Goal: Information Seeking & Learning: Learn about a topic

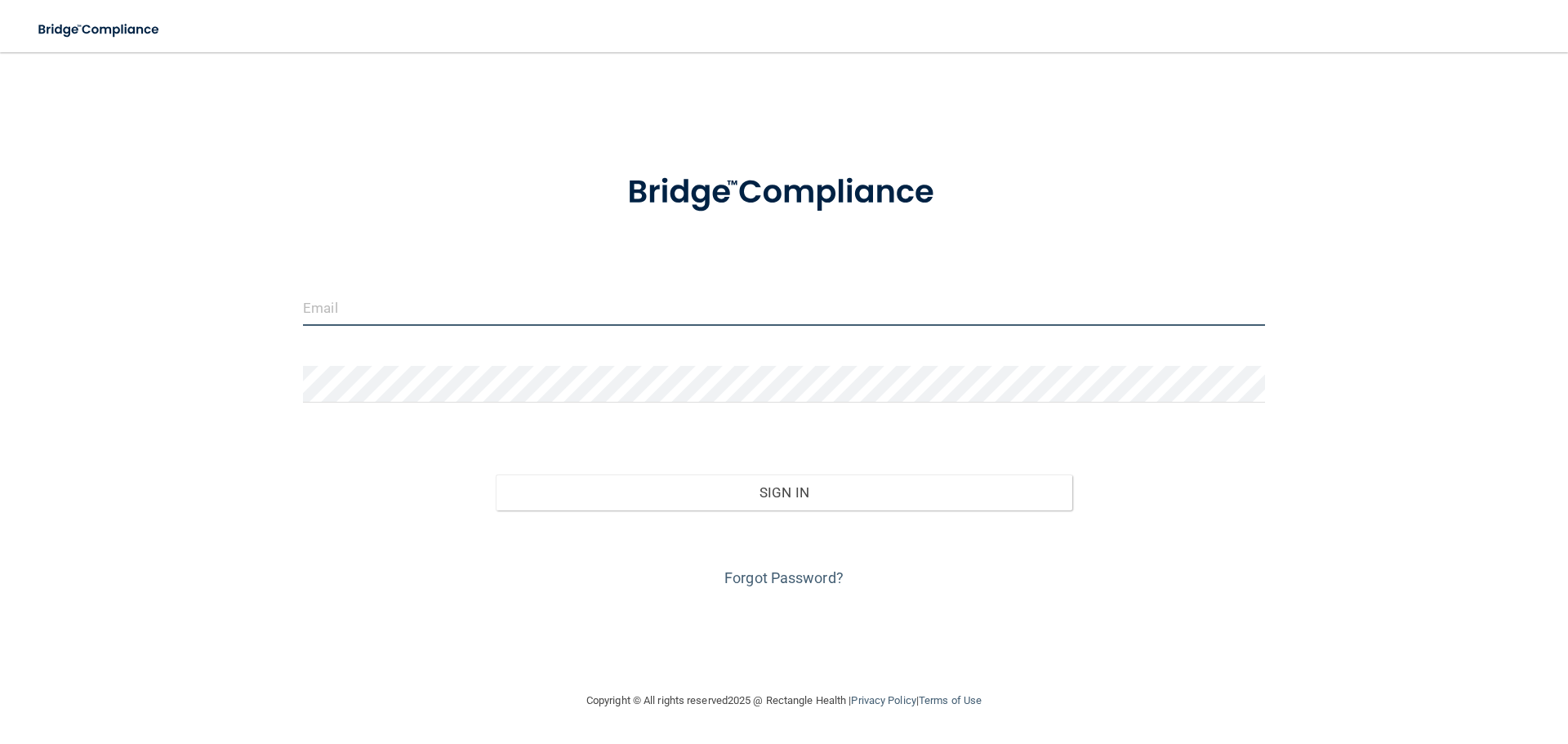
click at [454, 313] on input "email" at bounding box center [783, 307] width 962 height 36
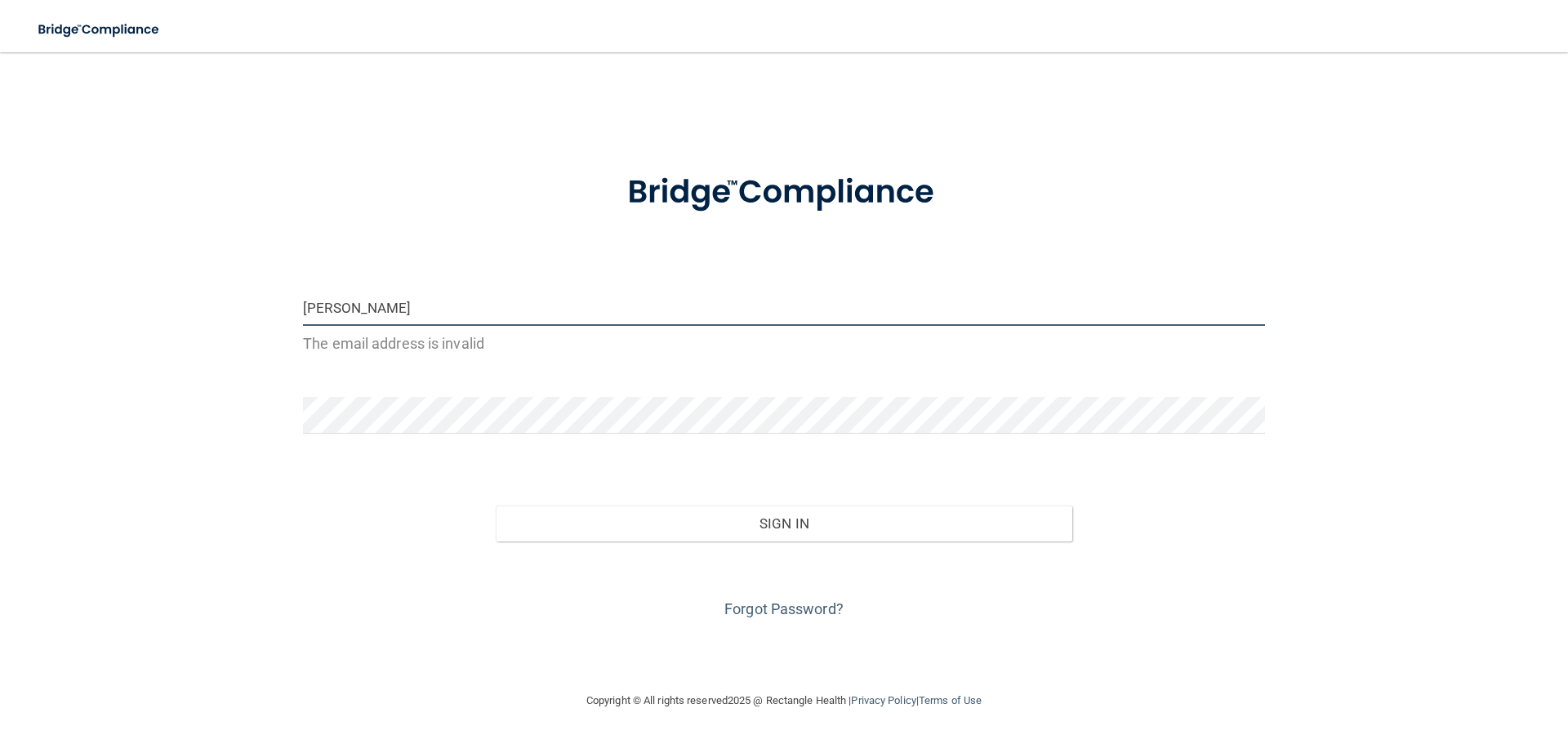
type input "[PERSON_NAME][EMAIL_ADDRESS][PERSON_NAME][DOMAIN_NAME]"
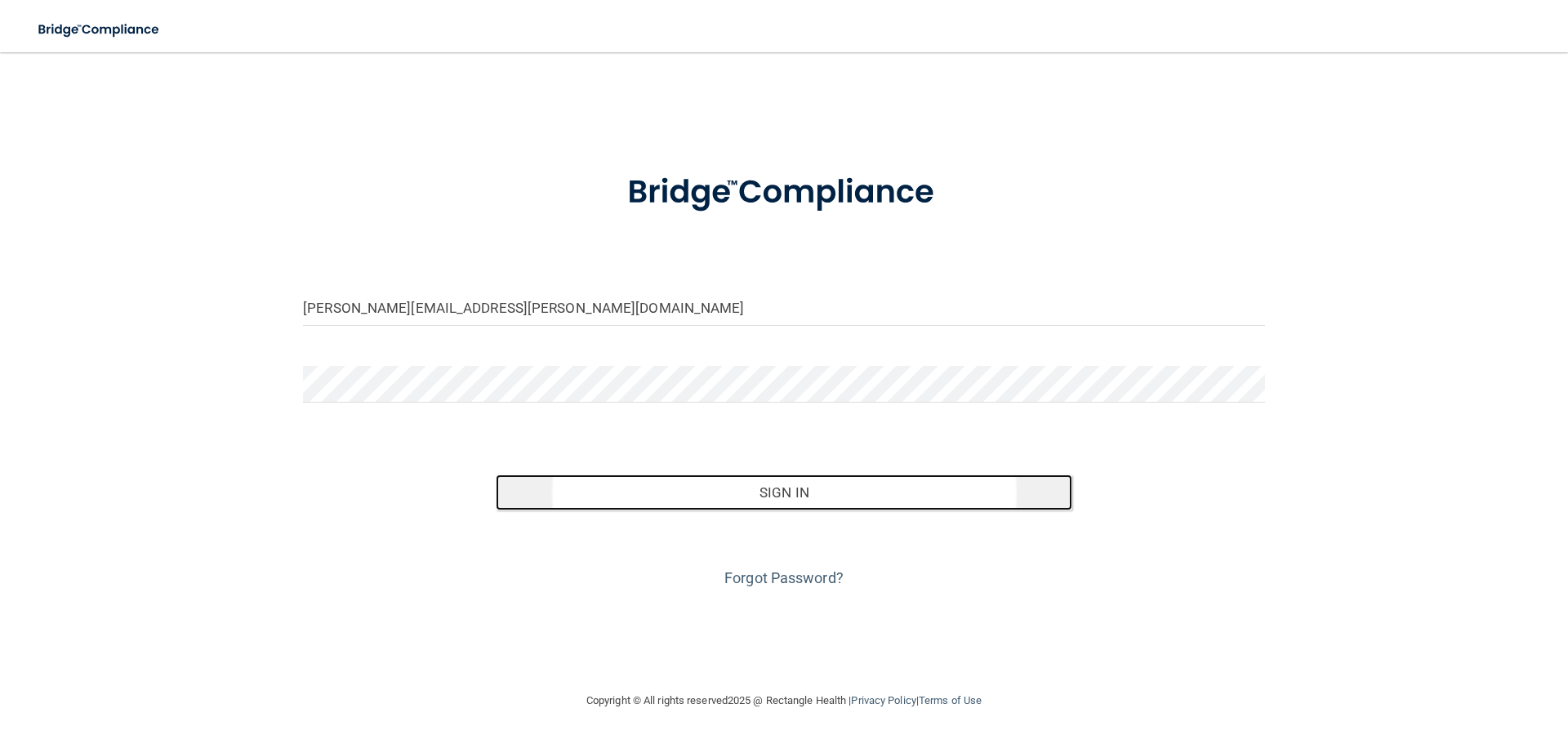
click at [938, 479] on button "Sign In" at bounding box center [784, 492] width 578 height 36
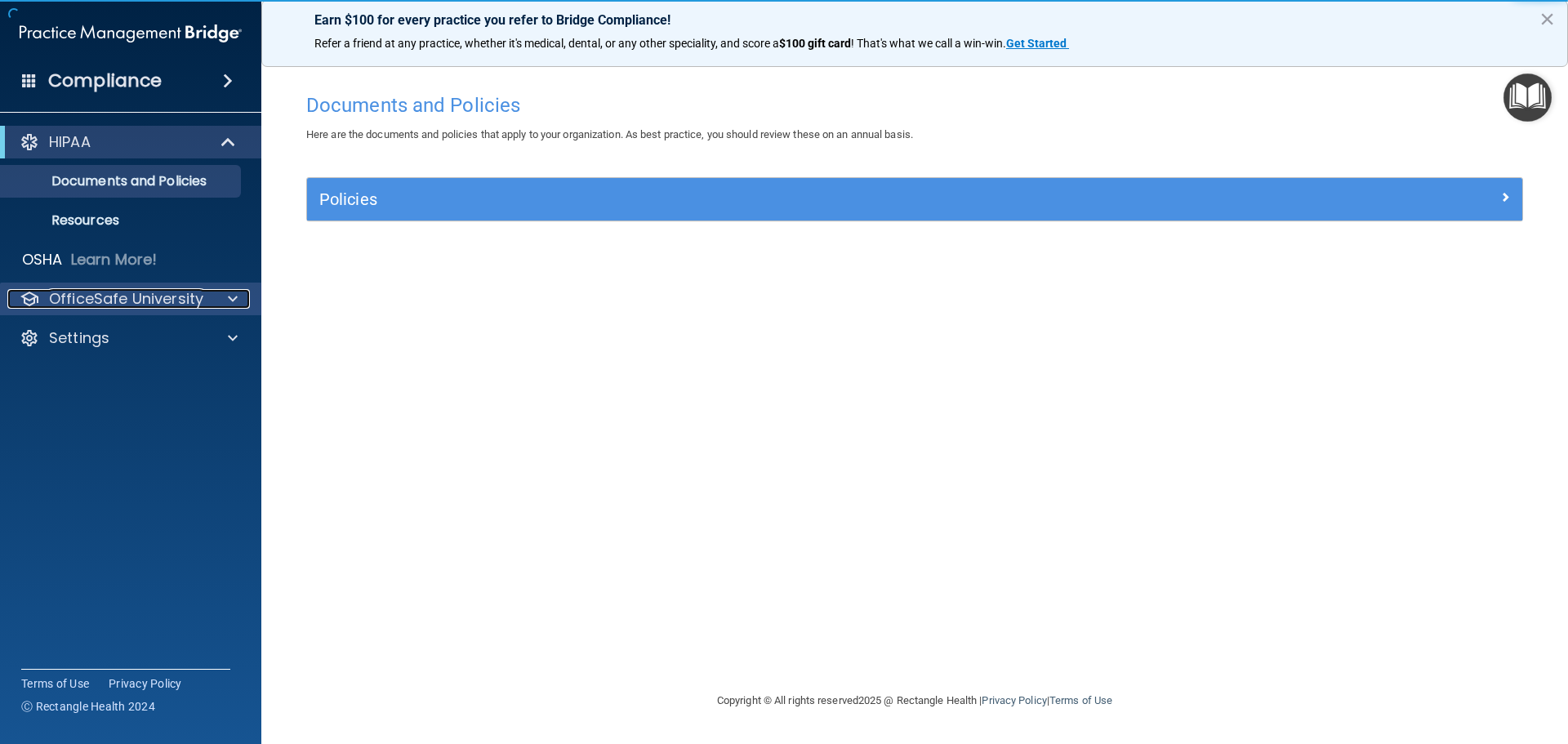
click at [107, 296] on p "OfficeSafe University" at bounding box center [126, 298] width 154 height 19
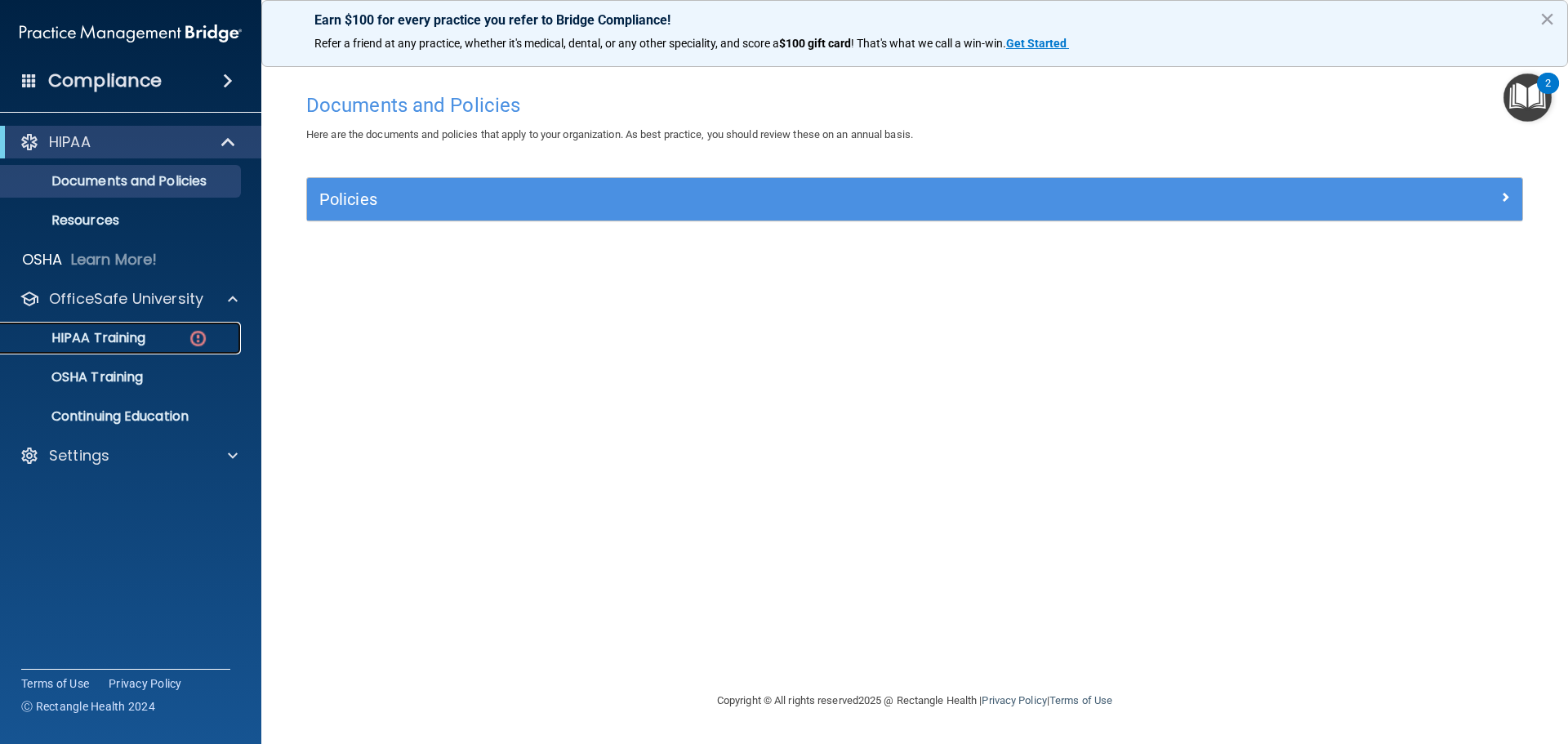
click at [107, 330] on p "HIPAA Training" at bounding box center [78, 337] width 134 height 16
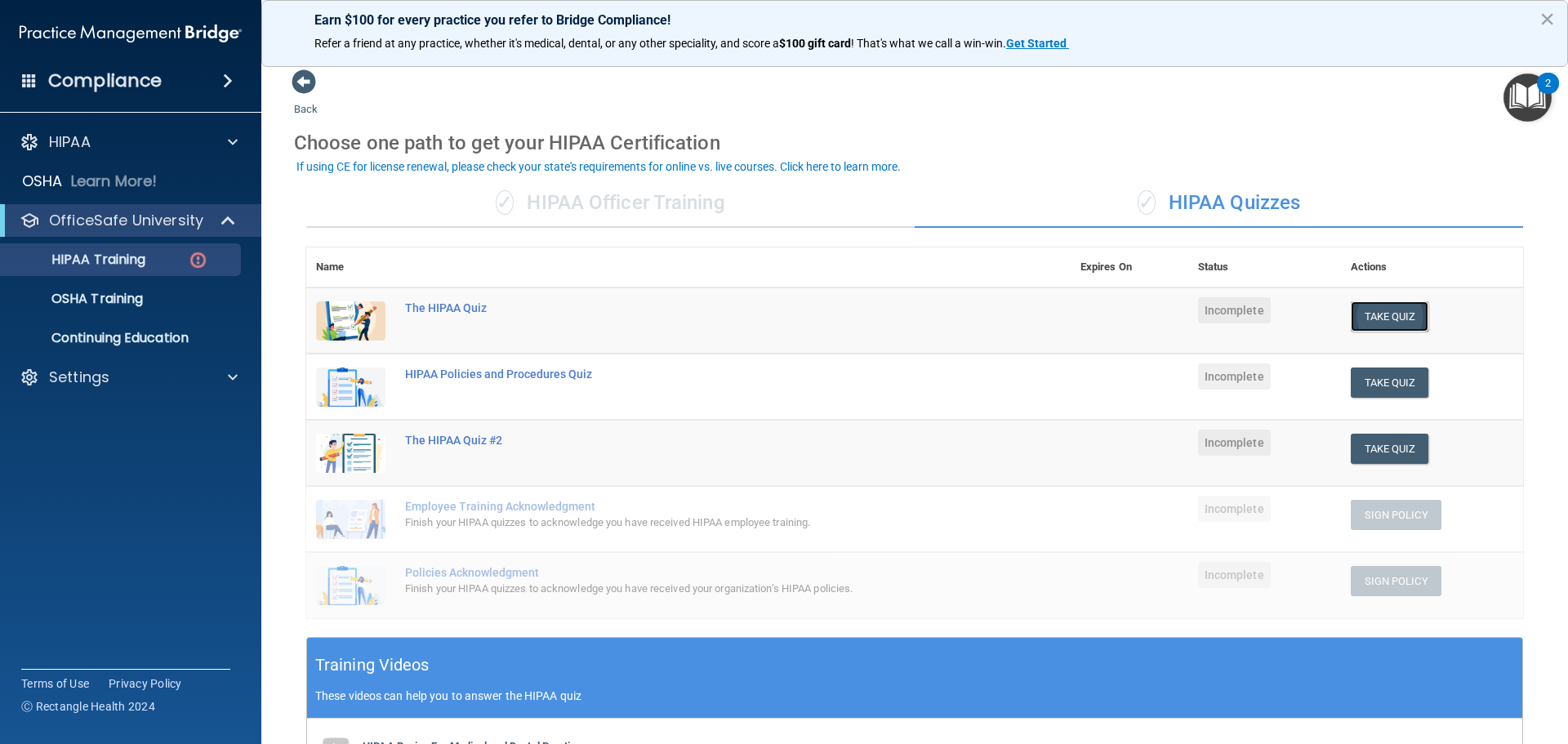
click at [1390, 302] on button "Take Quiz" at bounding box center [1390, 316] width 79 height 30
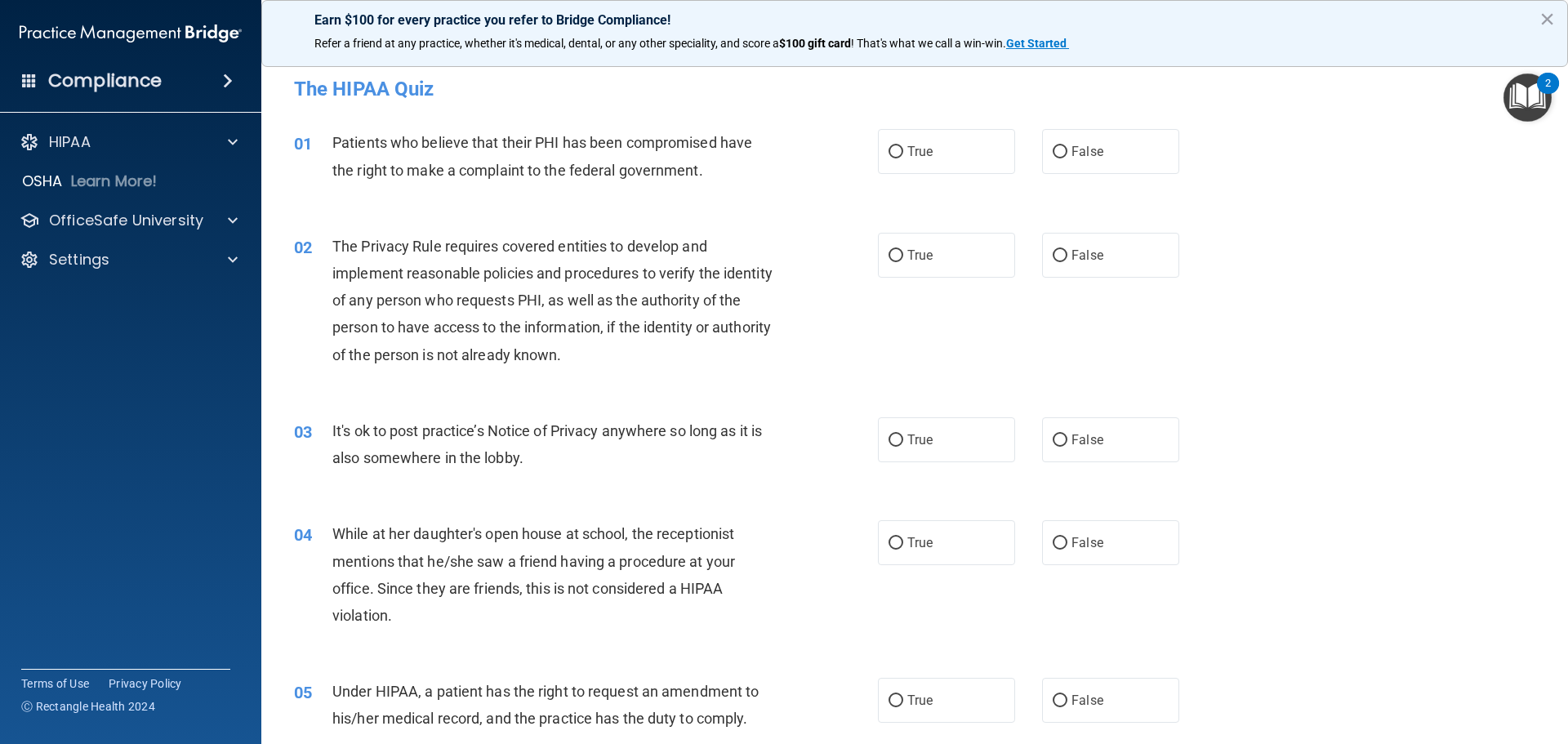
click at [1521, 98] on img "Open Resource Center, 2 new notifications" at bounding box center [1527, 97] width 48 height 48
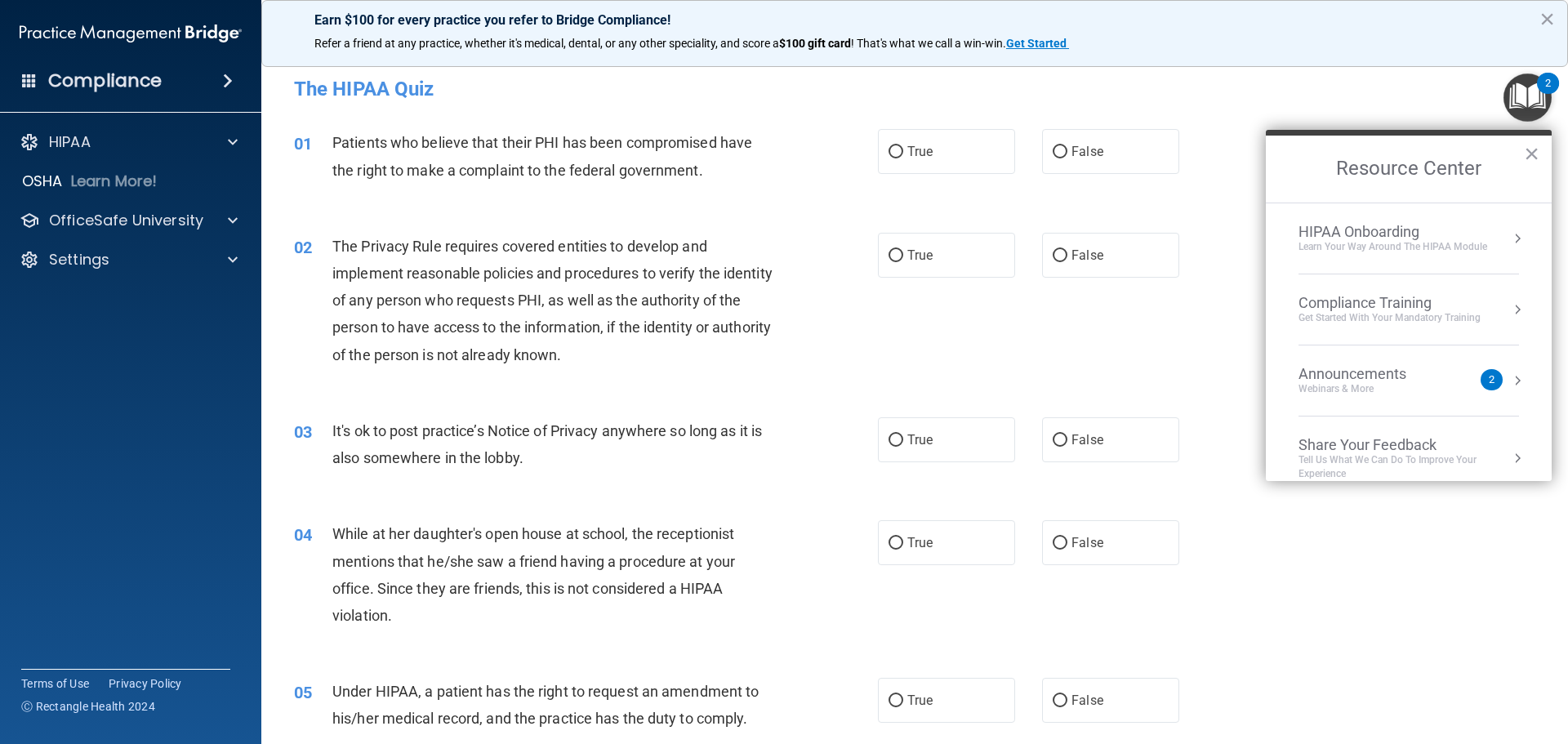
click at [1362, 223] on div "HIPAA Onboarding" at bounding box center [1392, 232] width 189 height 18
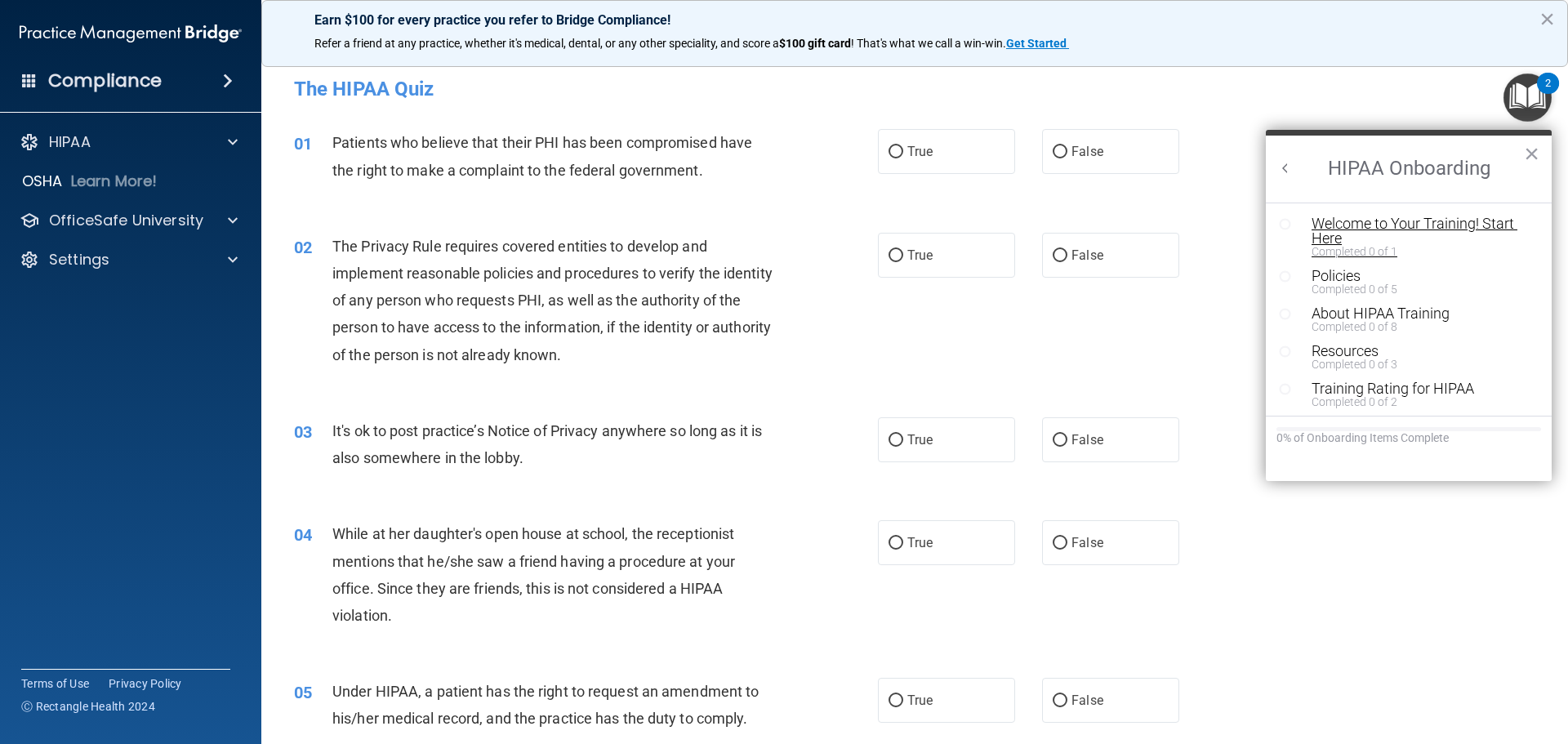
click at [1312, 217] on div "Welcome to Your Training! Start Here" at bounding box center [1415, 231] width 206 height 30
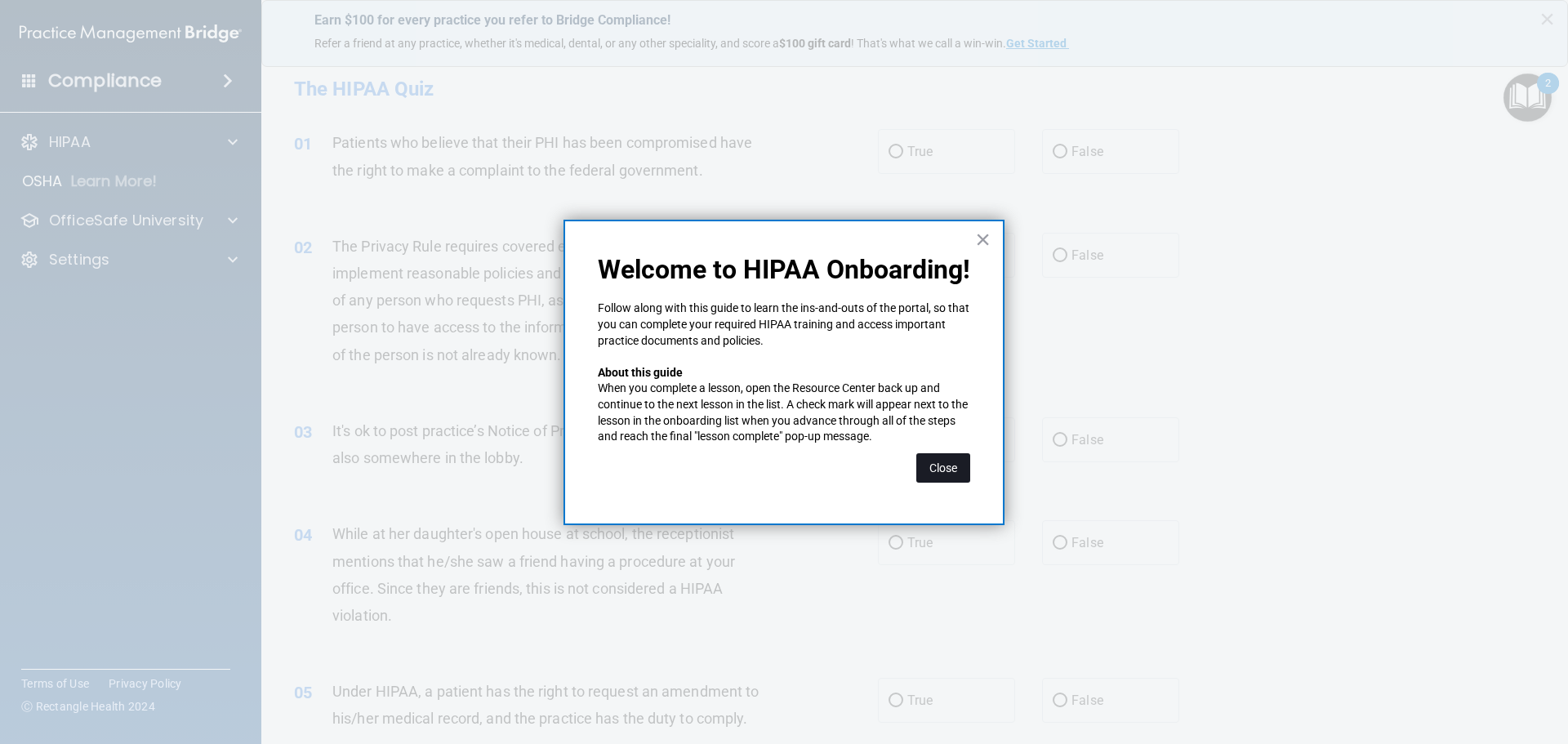
click at [947, 474] on button "Close" at bounding box center [943, 468] width 54 height 30
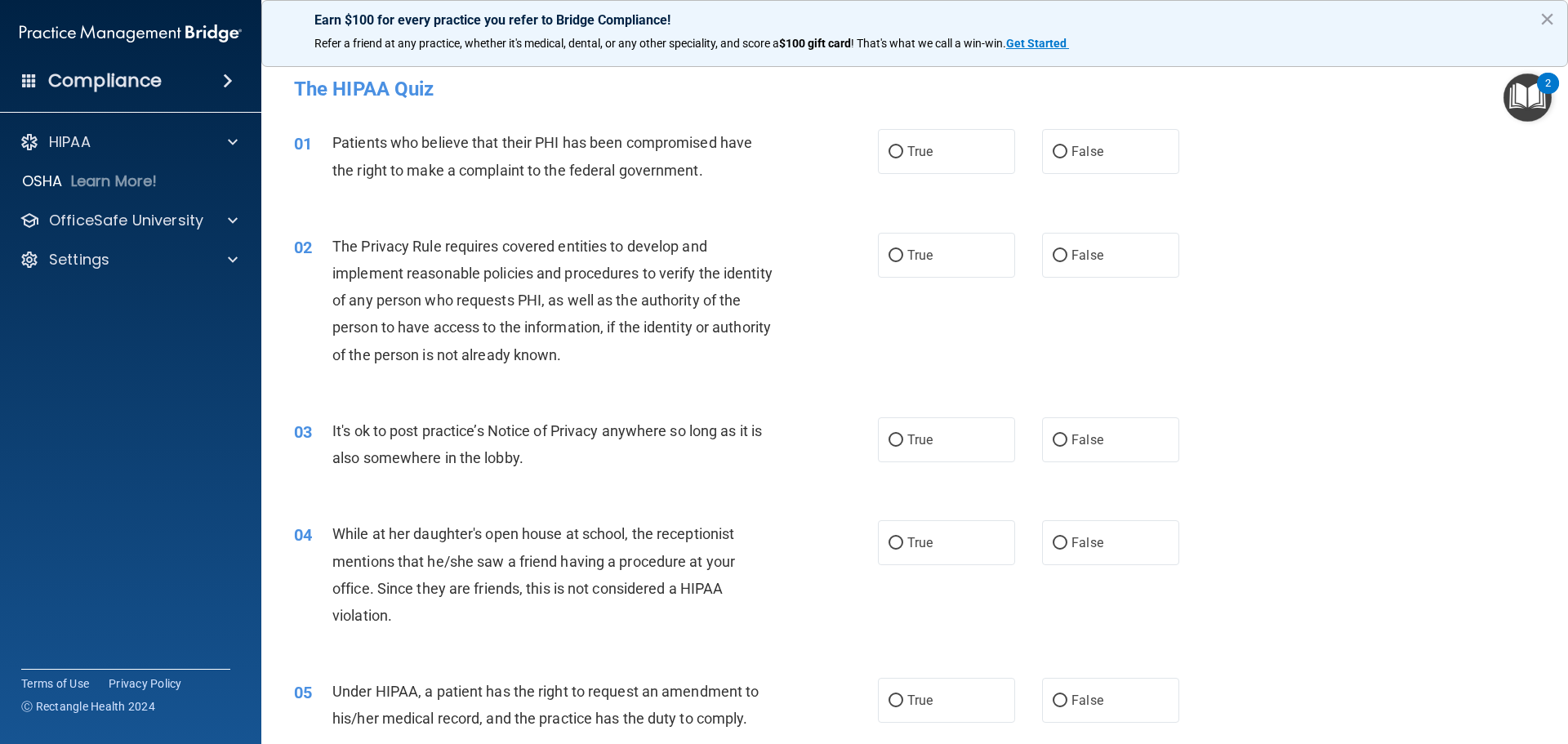
click at [1529, 99] on img "Open Resource Center, 2 new notifications" at bounding box center [1527, 97] width 48 height 48
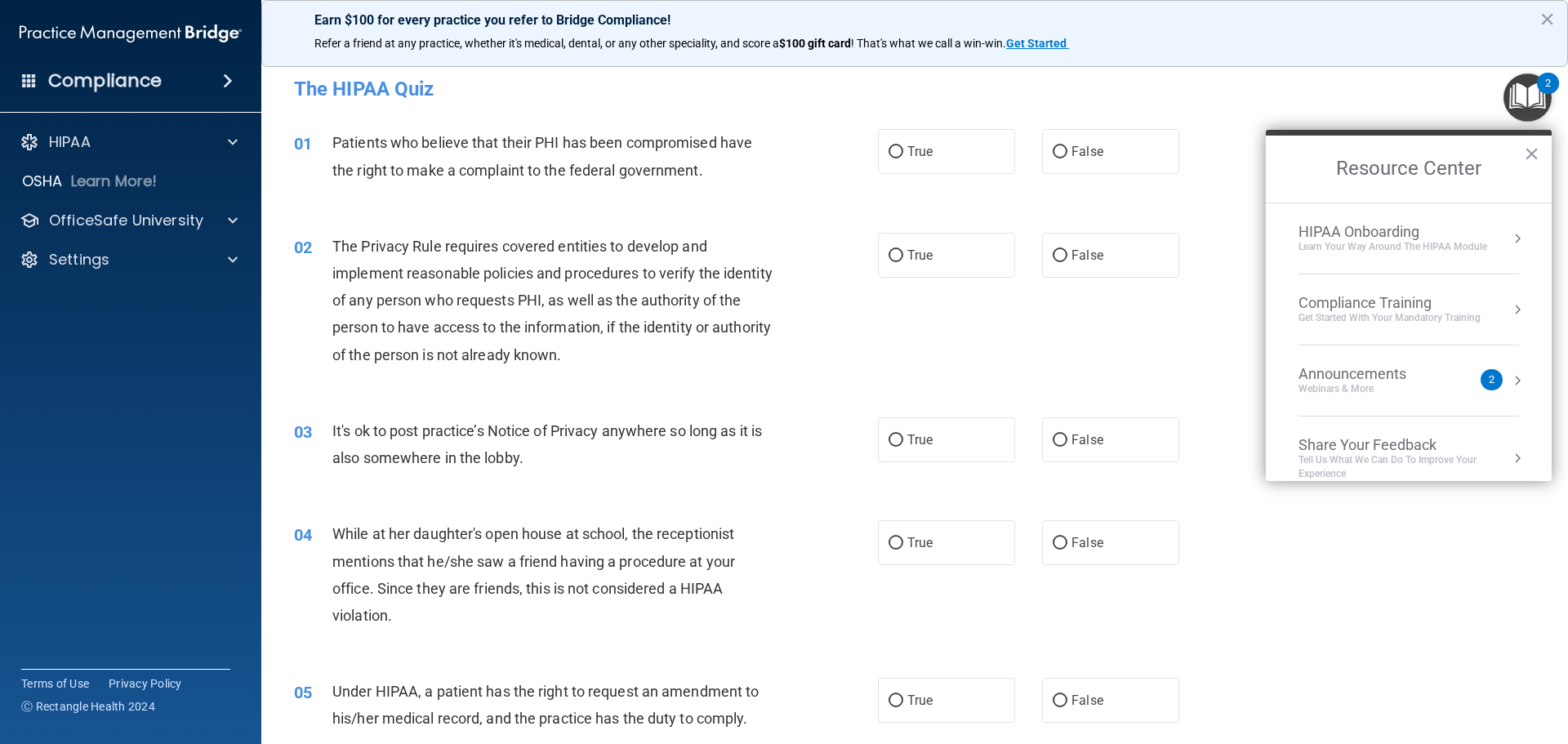
click at [1370, 243] on div "Learn Your Way around the HIPAA module" at bounding box center [1392, 247] width 189 height 14
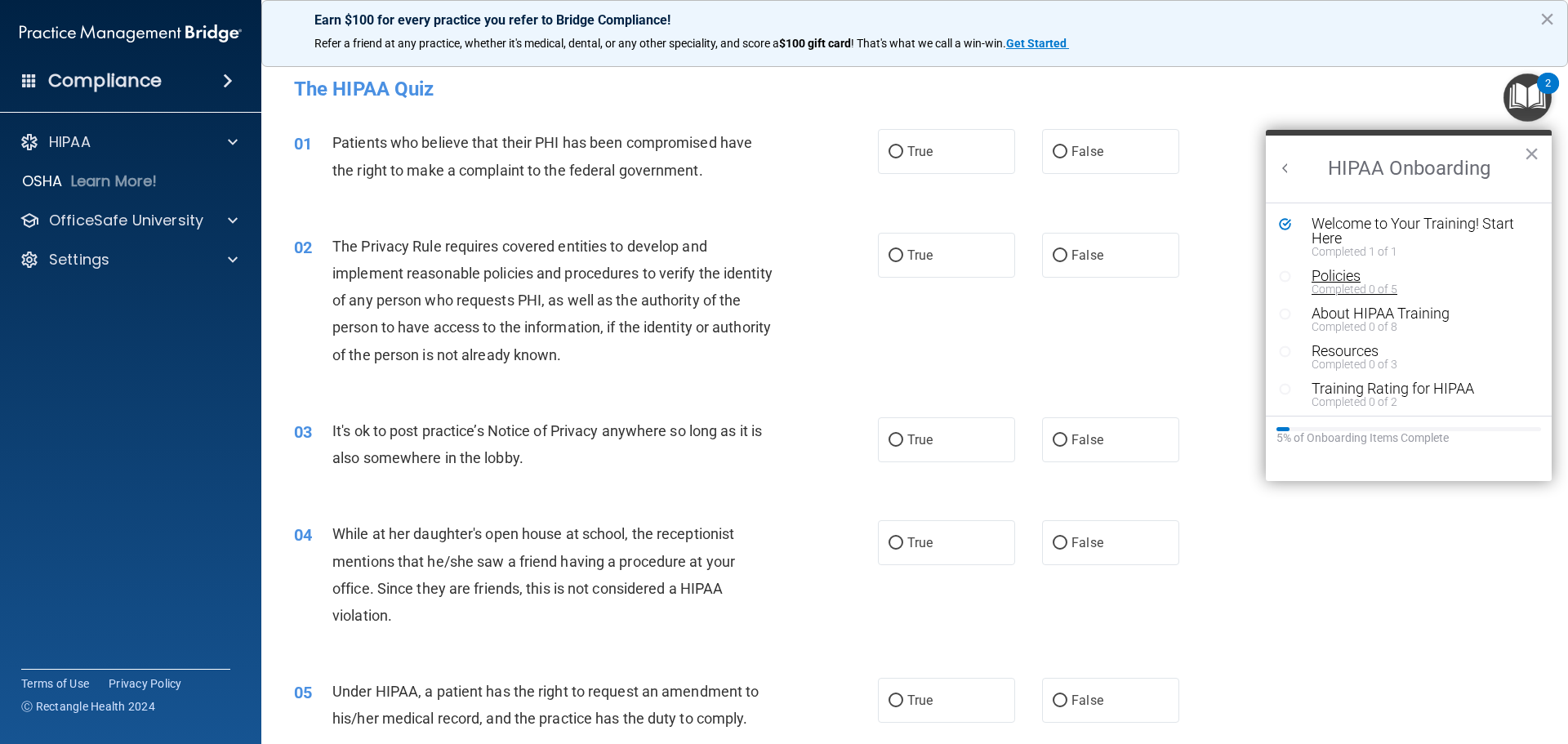
click at [1340, 276] on div "Policies" at bounding box center [1415, 276] width 206 height 14
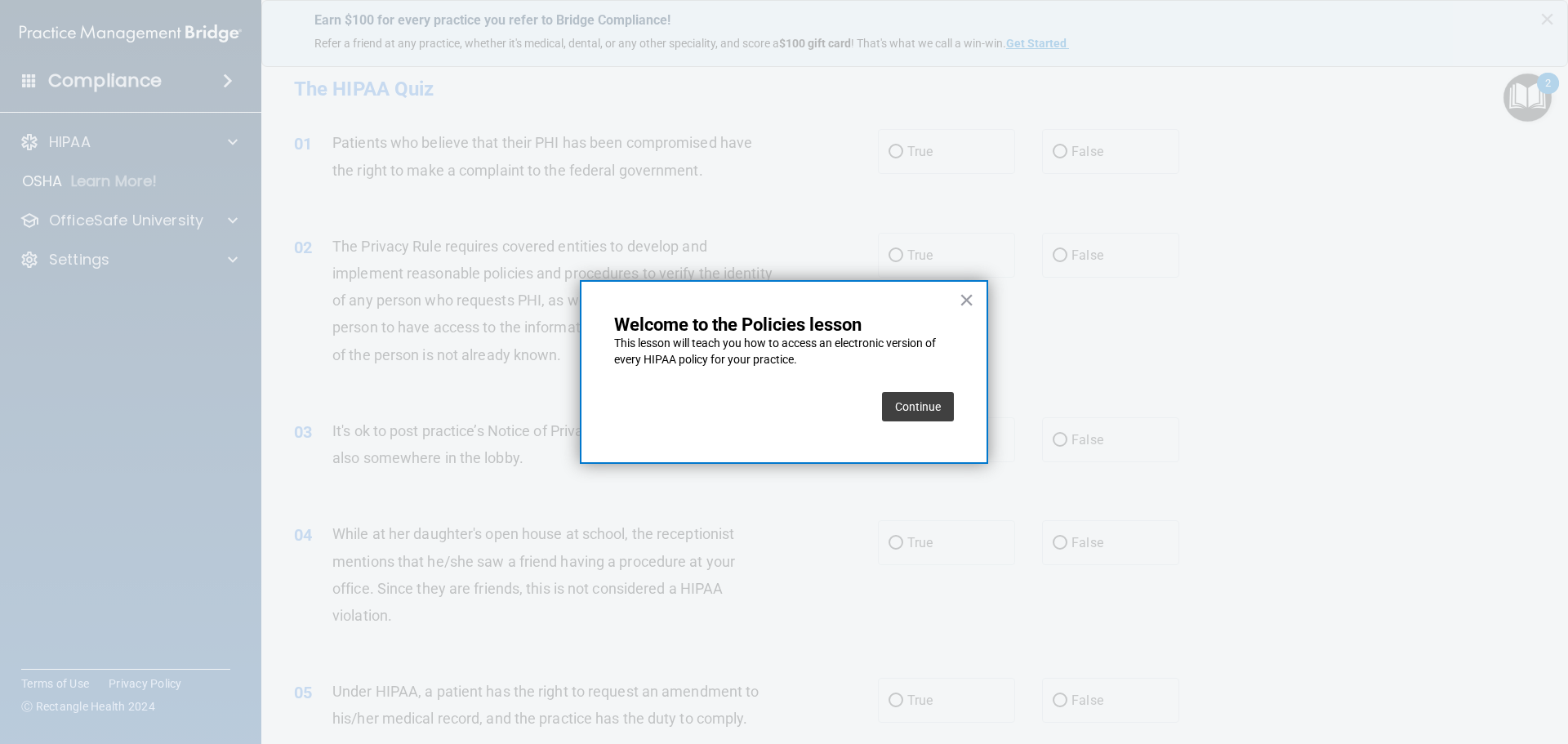
click at [901, 402] on button "Continue" at bounding box center [918, 406] width 72 height 30
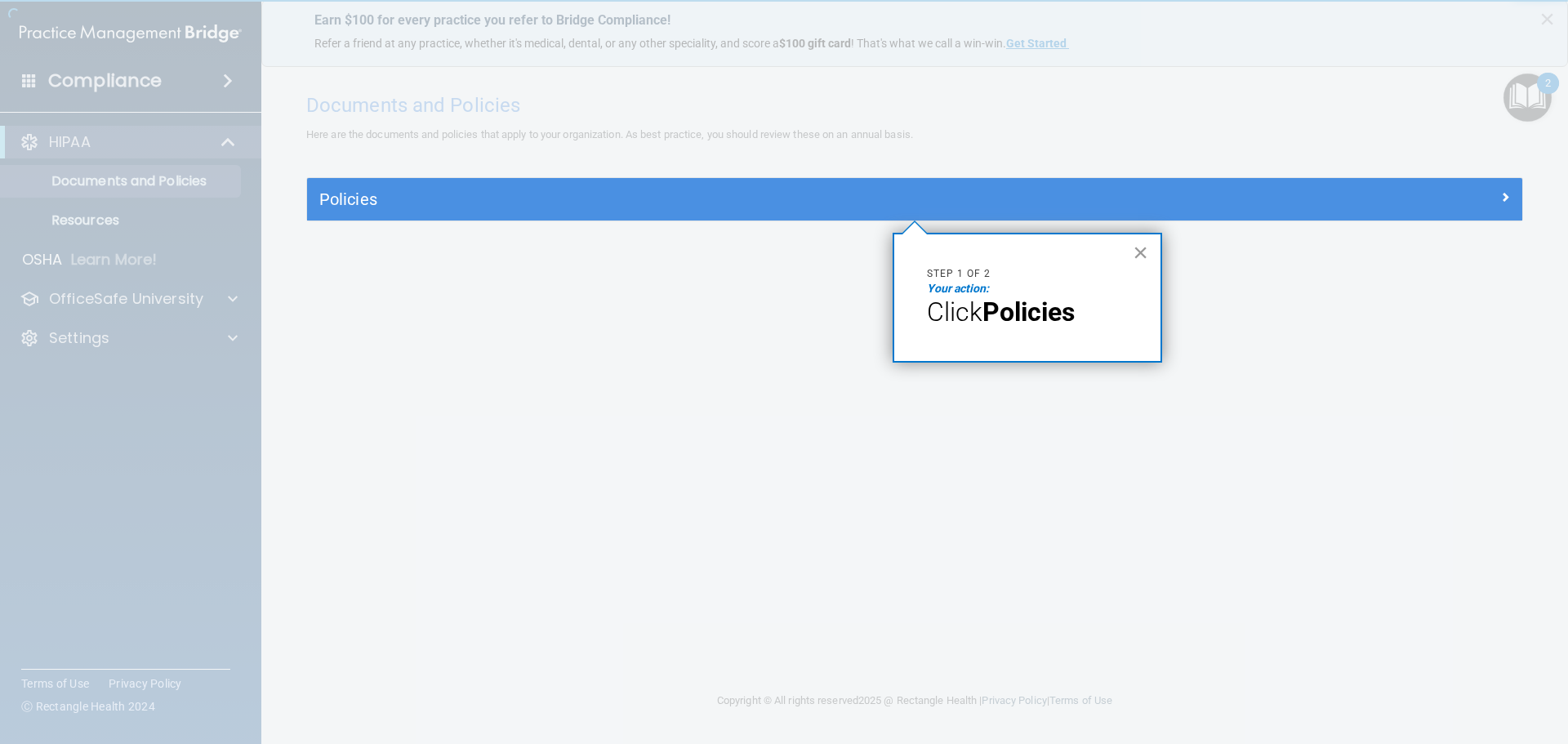
click at [1133, 250] on button "×" at bounding box center [1140, 252] width 15 height 26
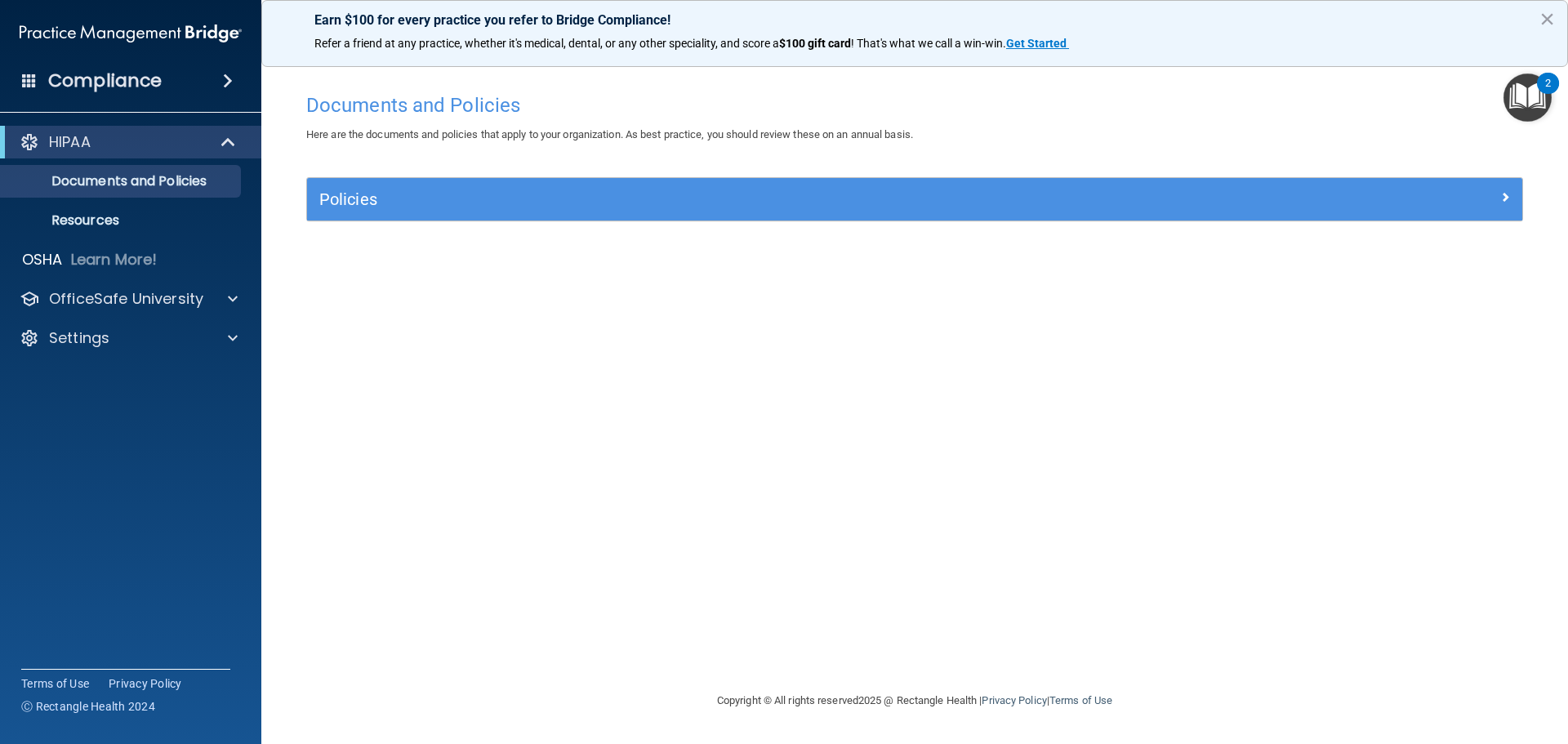
click at [1152, 225] on div "Policies Select All (Unselect 0) Unselect All Print Selected (0) Acceptable Use…" at bounding box center [915, 209] width 1242 height 63
click at [1176, 215] on div "Policies" at bounding box center [914, 199] width 1215 height 42
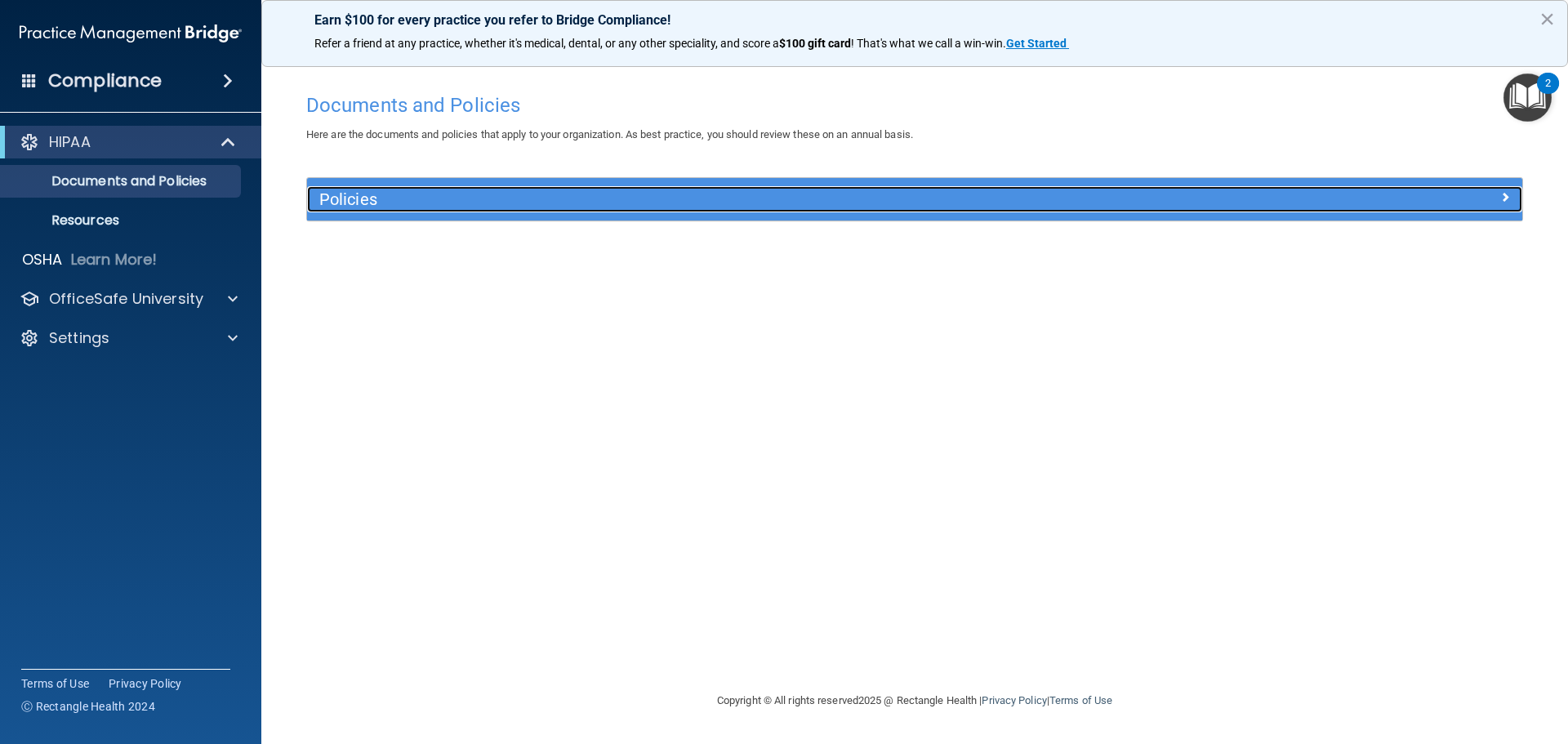
click at [1511, 191] on div at bounding box center [1370, 195] width 304 height 19
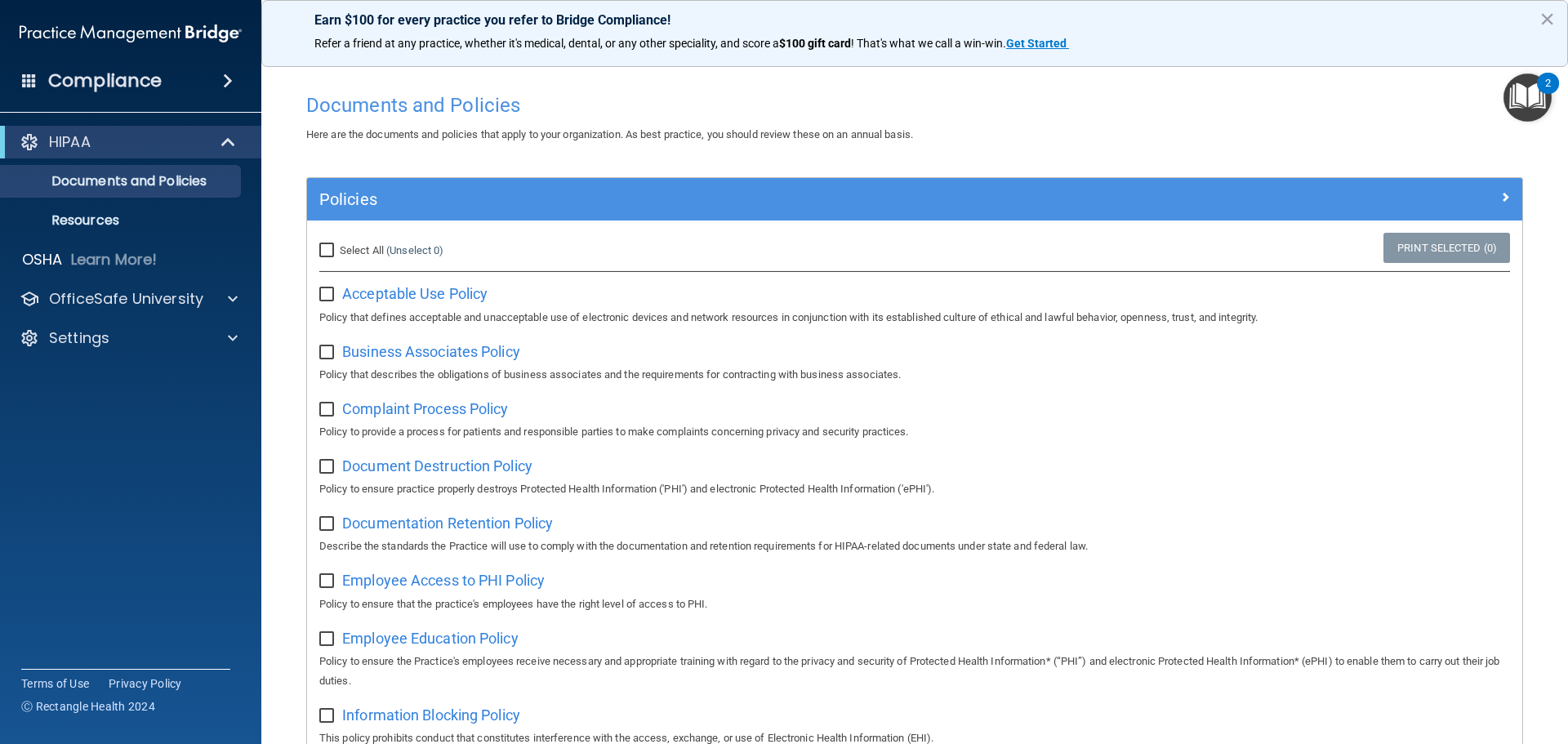
click at [1545, 96] on div "2" at bounding box center [1548, 93] width 6 height 21
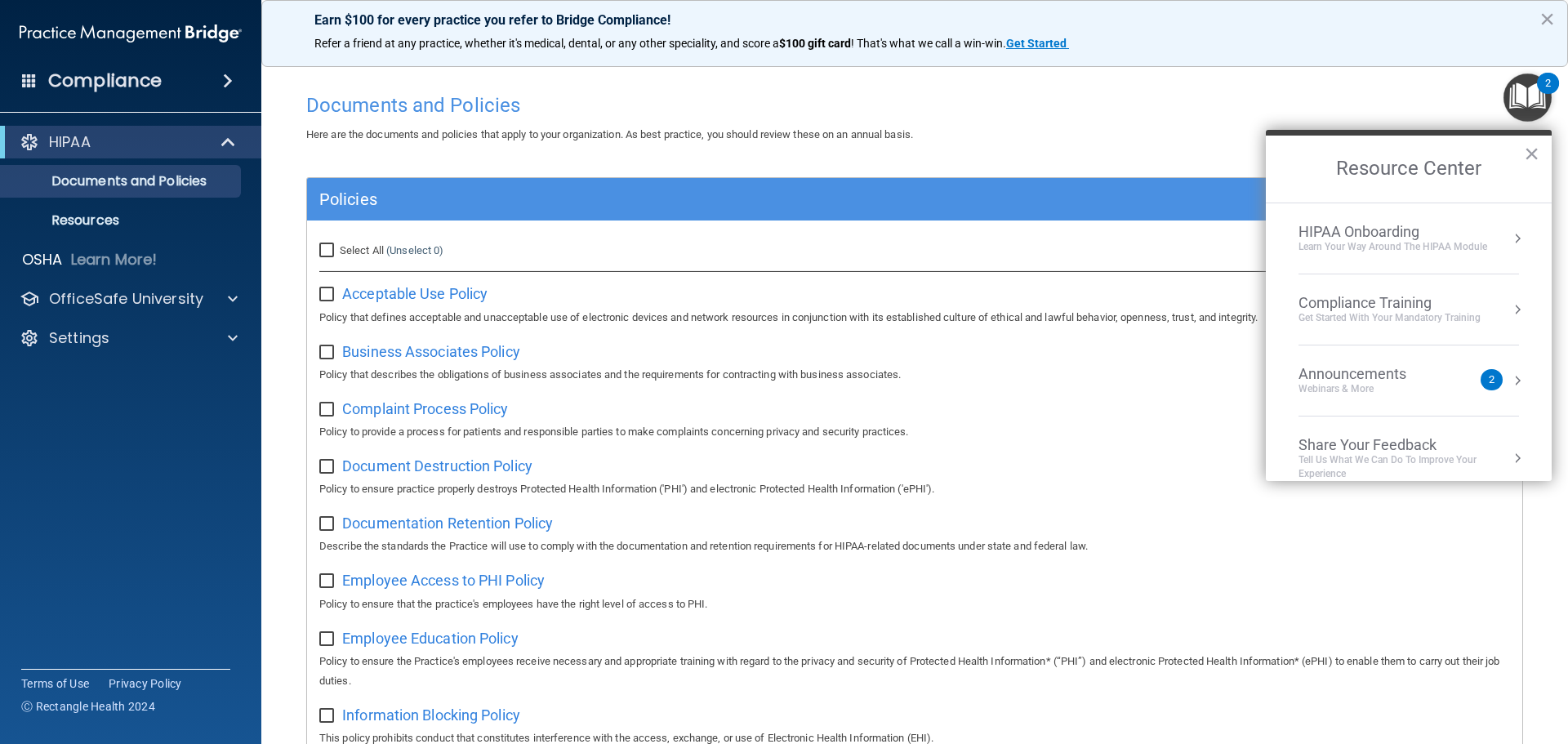
click at [1357, 231] on div "HIPAA Onboarding" at bounding box center [1392, 232] width 189 height 18
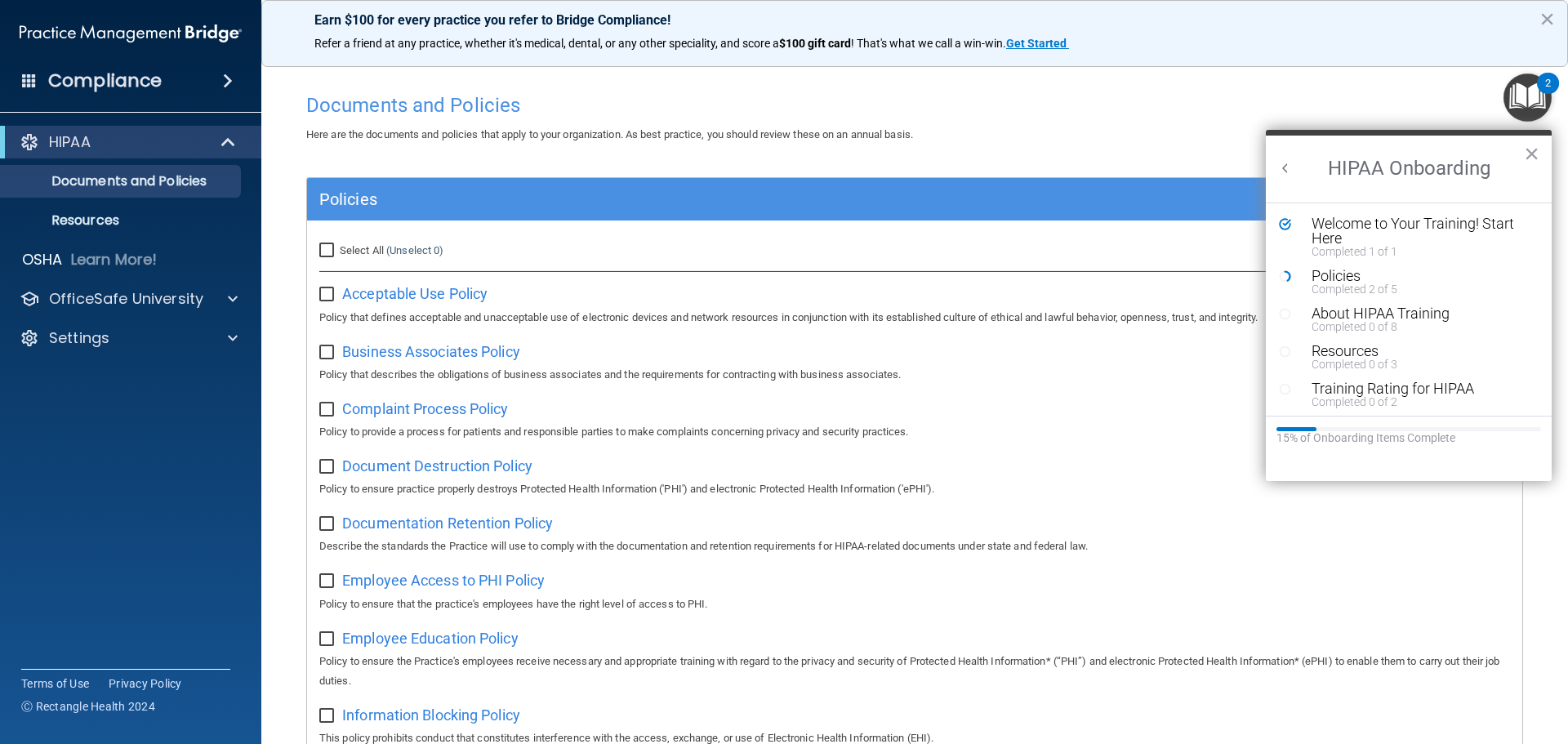
click at [1358, 296] on li "Policies Completed 2 of 5" at bounding box center [1408, 287] width 260 height 37
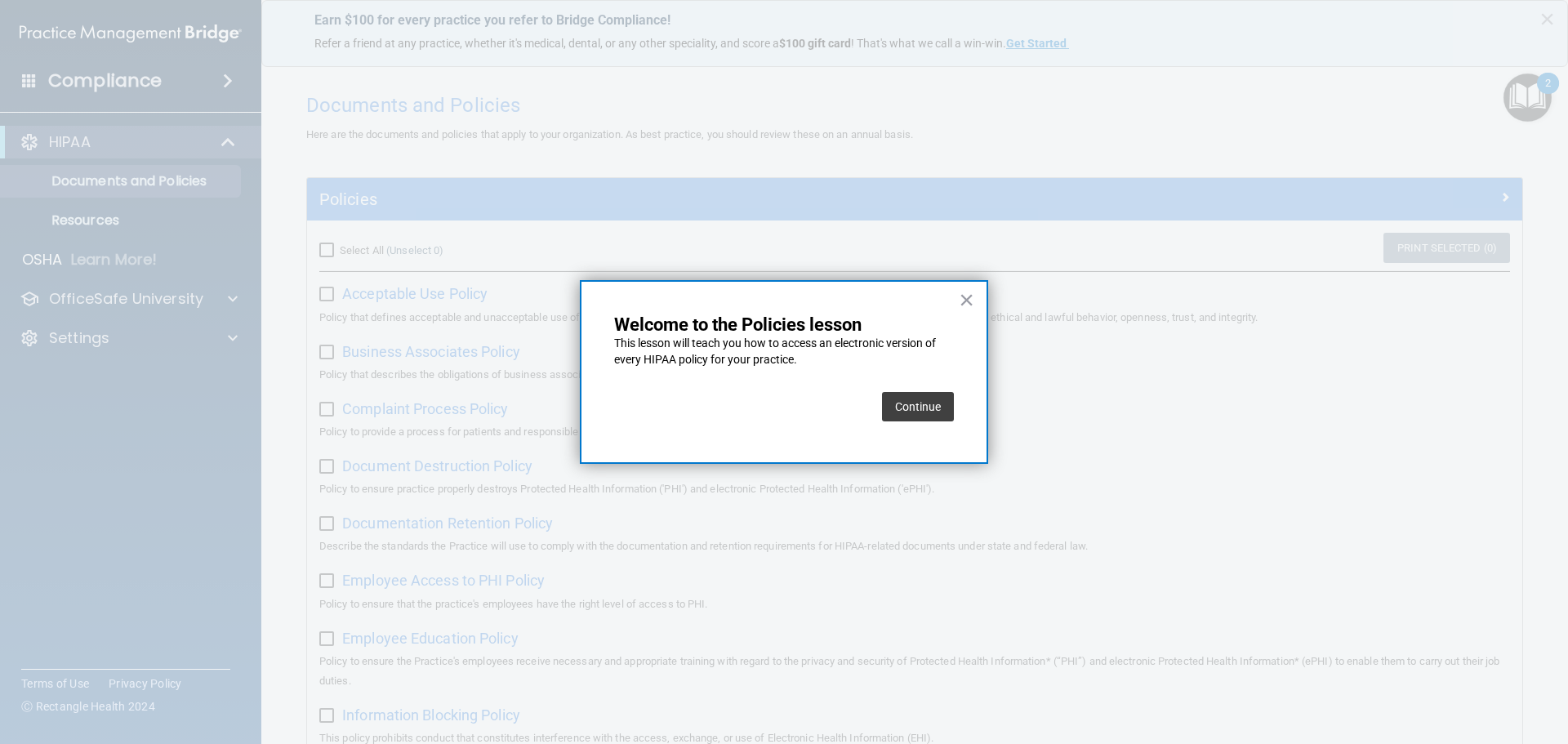
click at [932, 402] on button "Continue" at bounding box center [918, 406] width 72 height 30
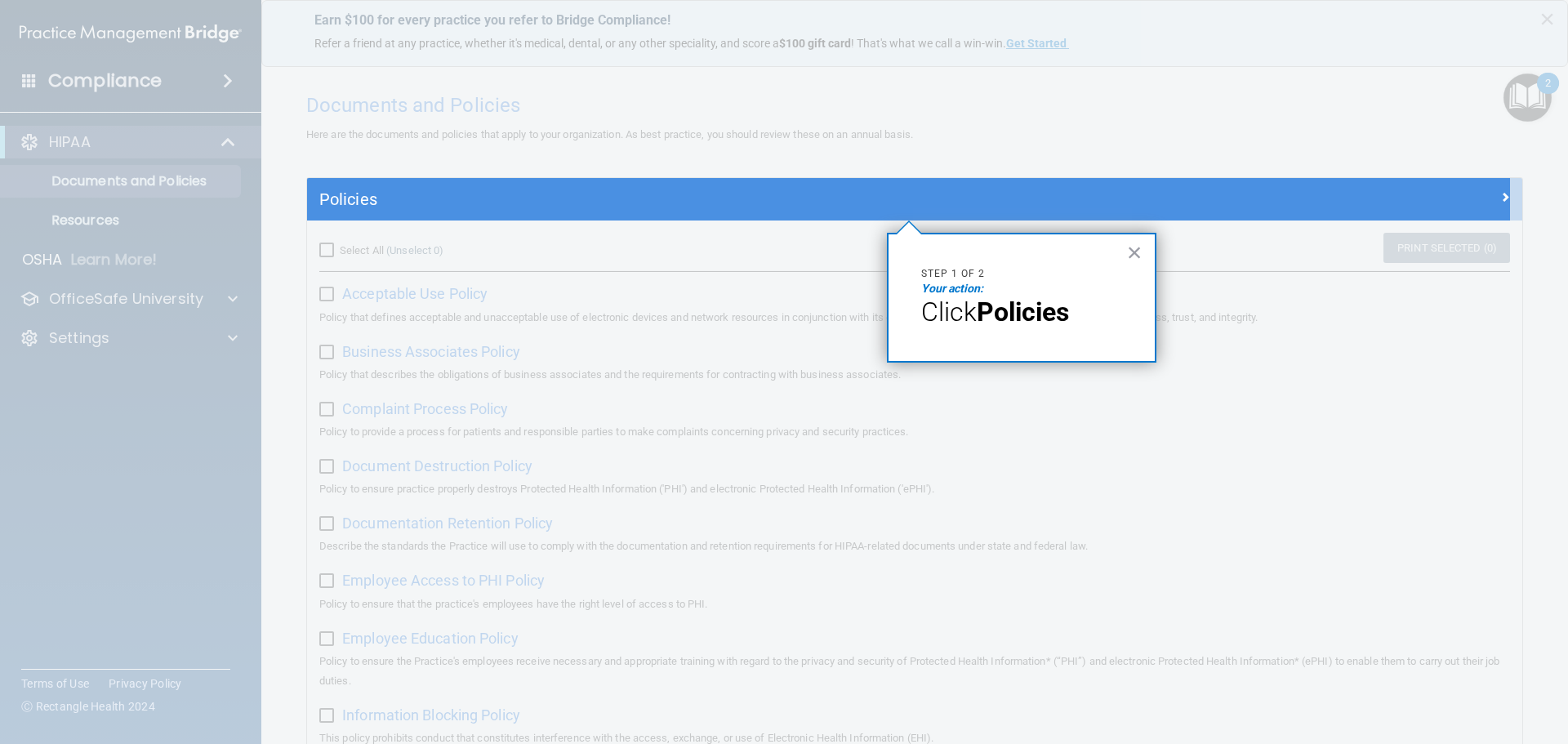
click at [983, 296] on p "Your action:" at bounding box center [1022, 288] width 201 height 16
click at [957, 292] on em "Your action:" at bounding box center [951, 287] width 62 height 13
click at [1105, 270] on p "Step 1 of 2" at bounding box center [1022, 274] width 201 height 14
click at [1014, 315] on strong "Policies" at bounding box center [1022, 311] width 92 height 31
drag, startPoint x: 1139, startPoint y: 248, endPoint x: 1057, endPoint y: 236, distance: 82.9
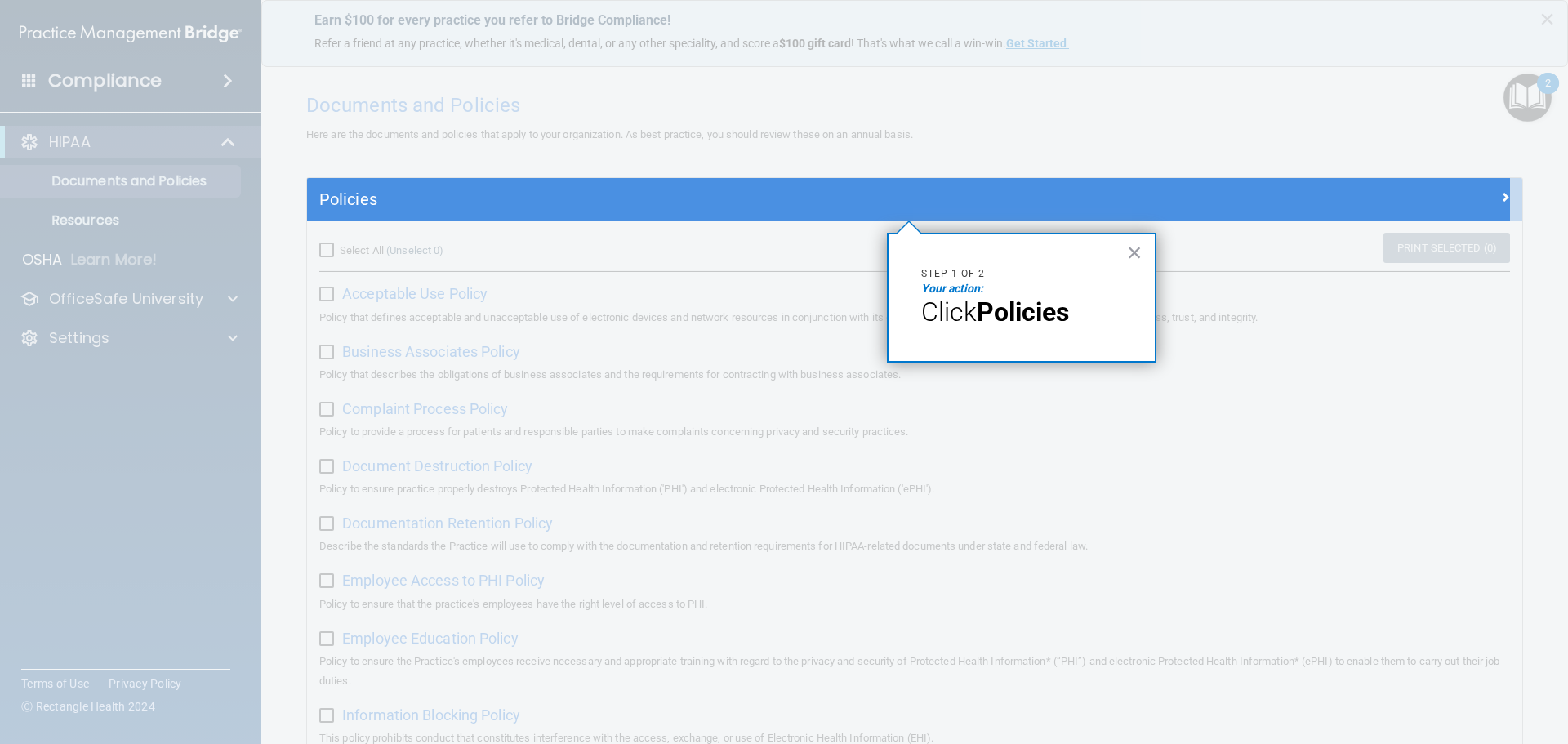
click at [1130, 248] on button "×" at bounding box center [1134, 252] width 15 height 26
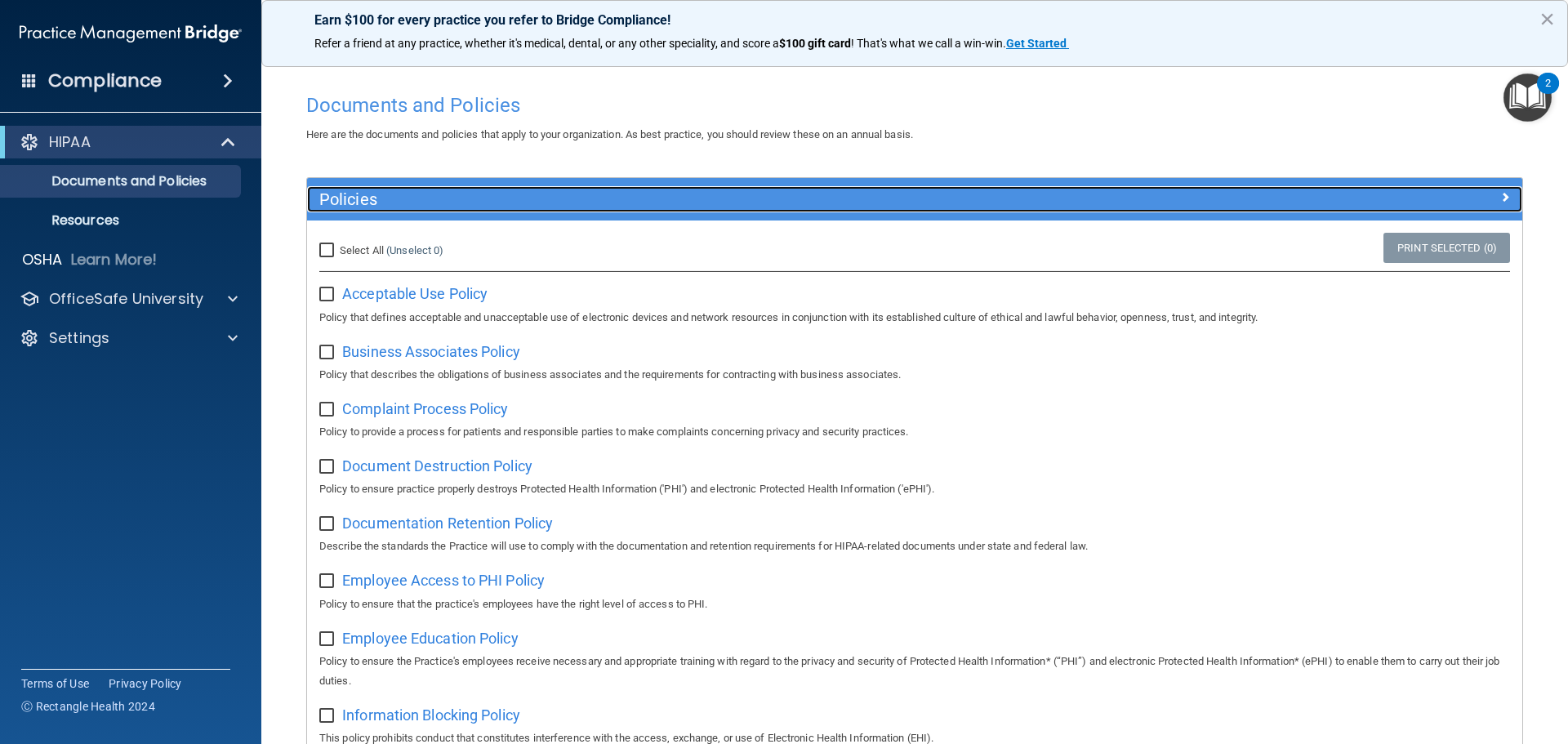
click at [770, 205] on h5 "Policies" at bounding box center [763, 199] width 887 height 18
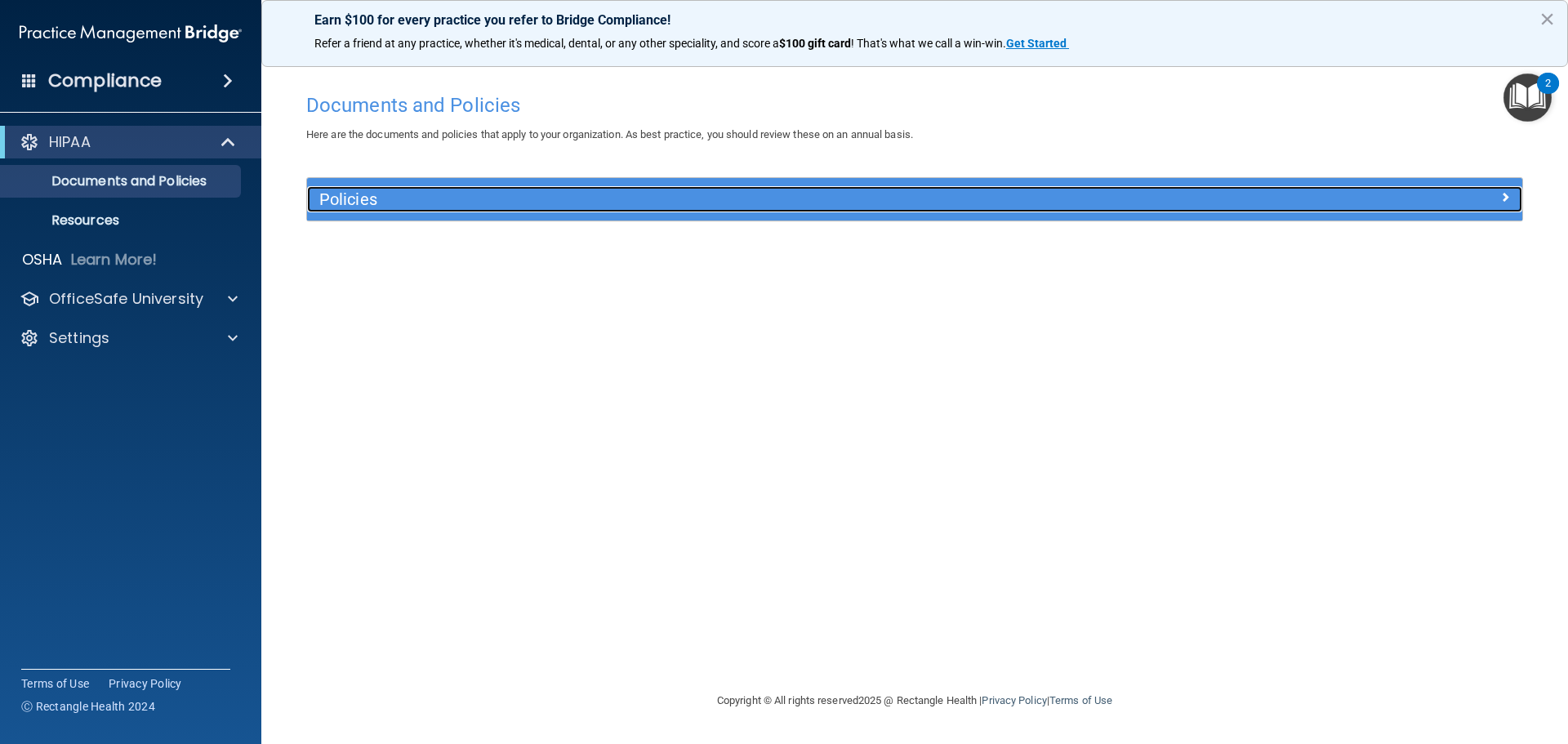
click at [702, 207] on h5 "Policies" at bounding box center [763, 199] width 887 height 18
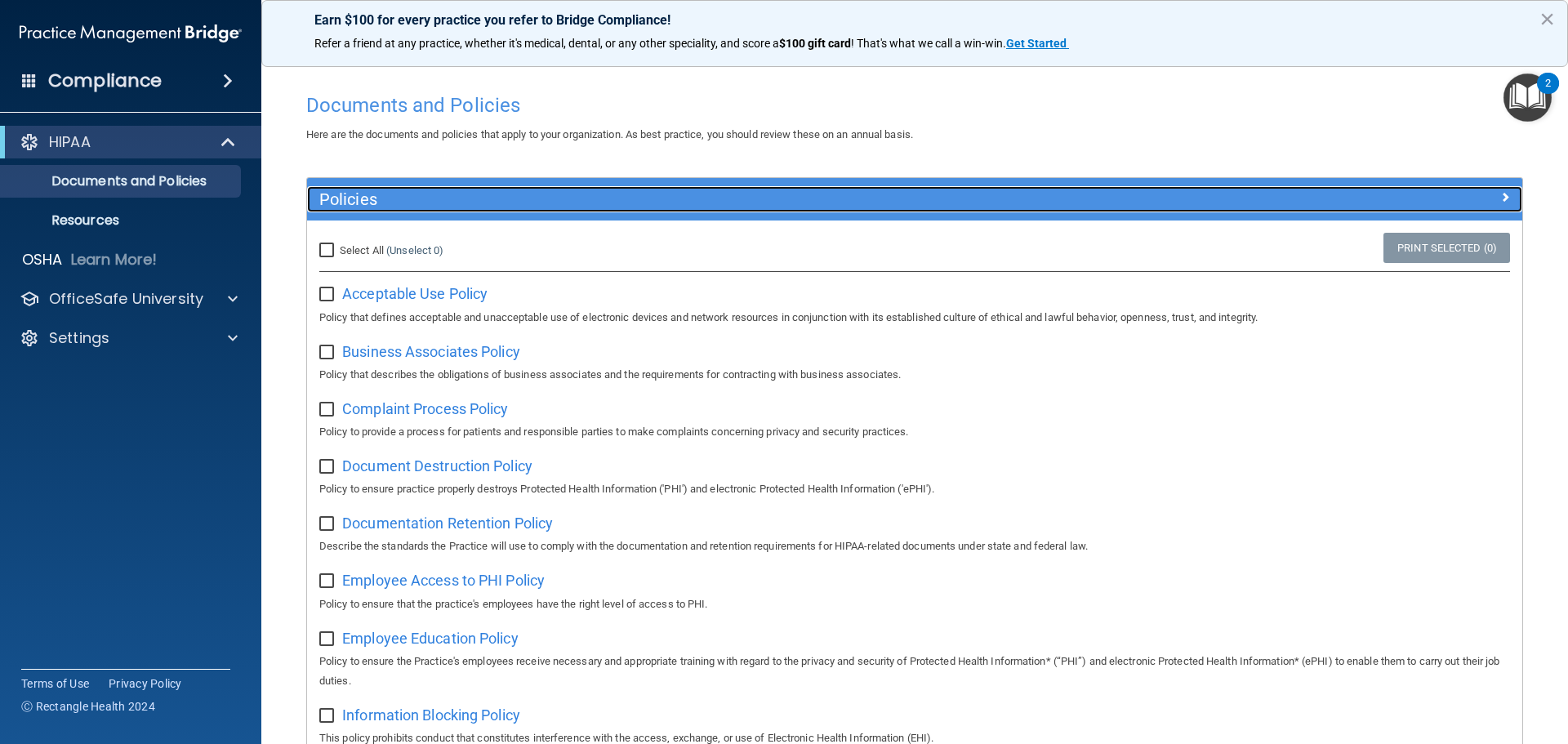
click at [404, 194] on h5 "Policies" at bounding box center [763, 199] width 887 height 18
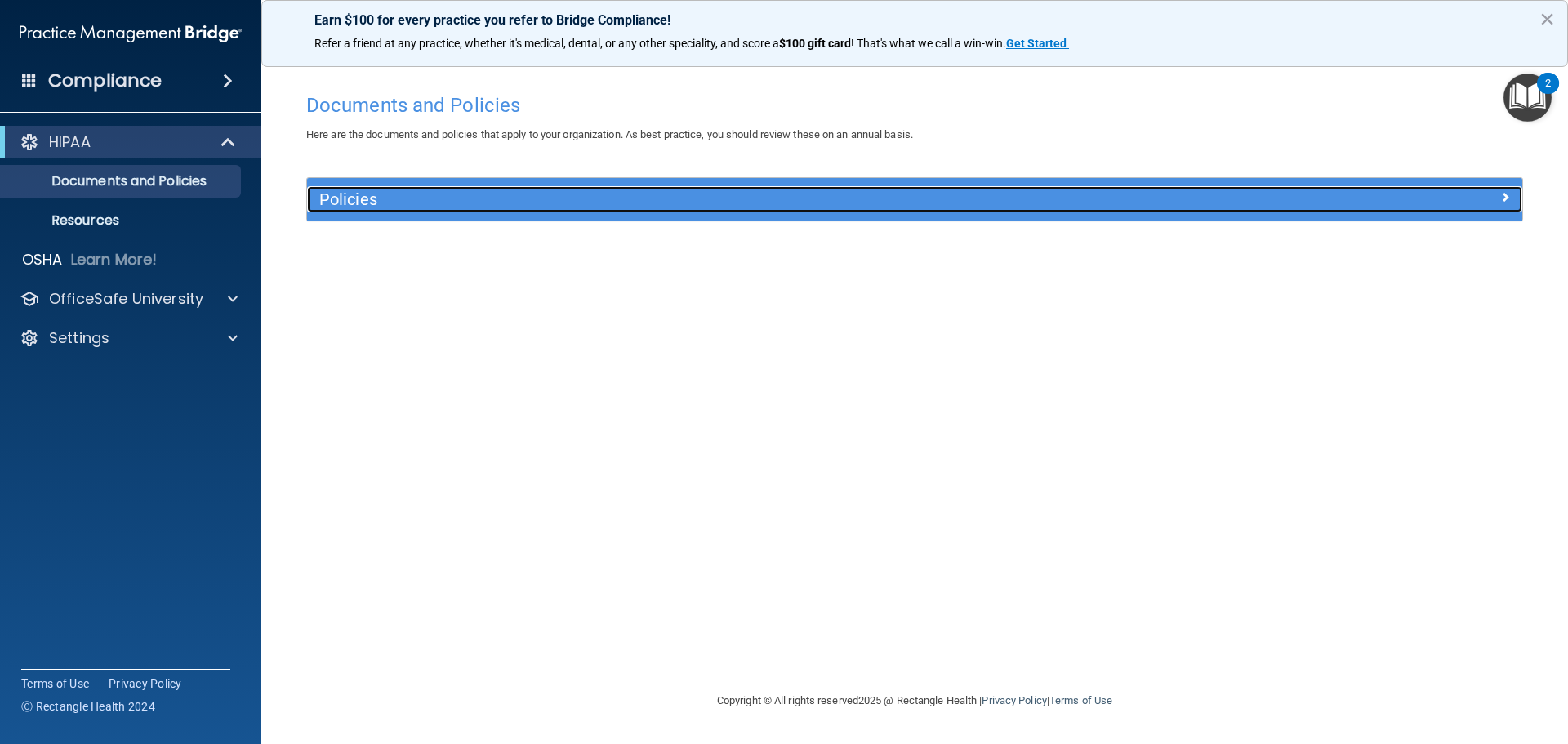
click at [363, 205] on h5 "Policies" at bounding box center [763, 199] width 887 height 18
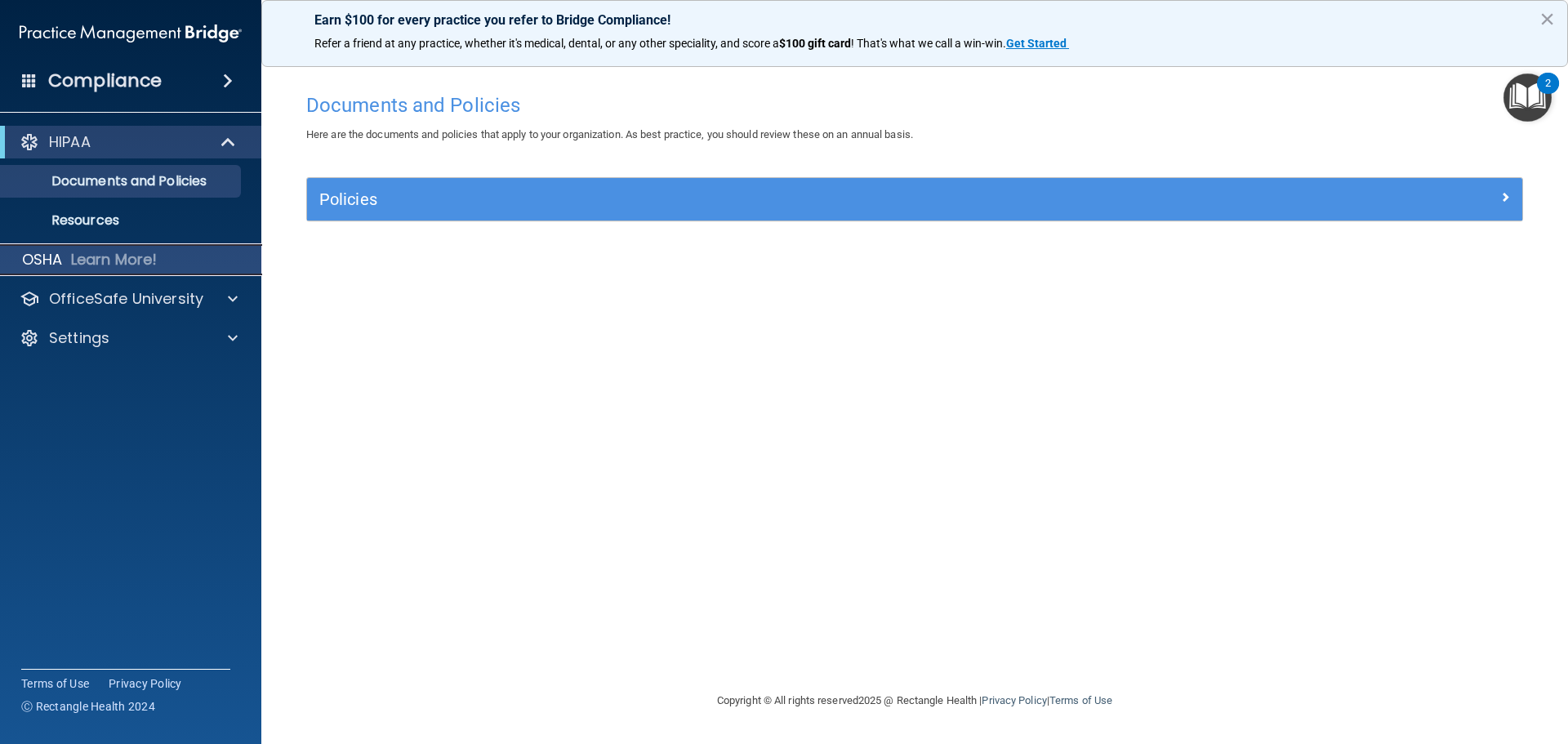
click at [117, 260] on p "Learn More!" at bounding box center [114, 259] width 86 height 19
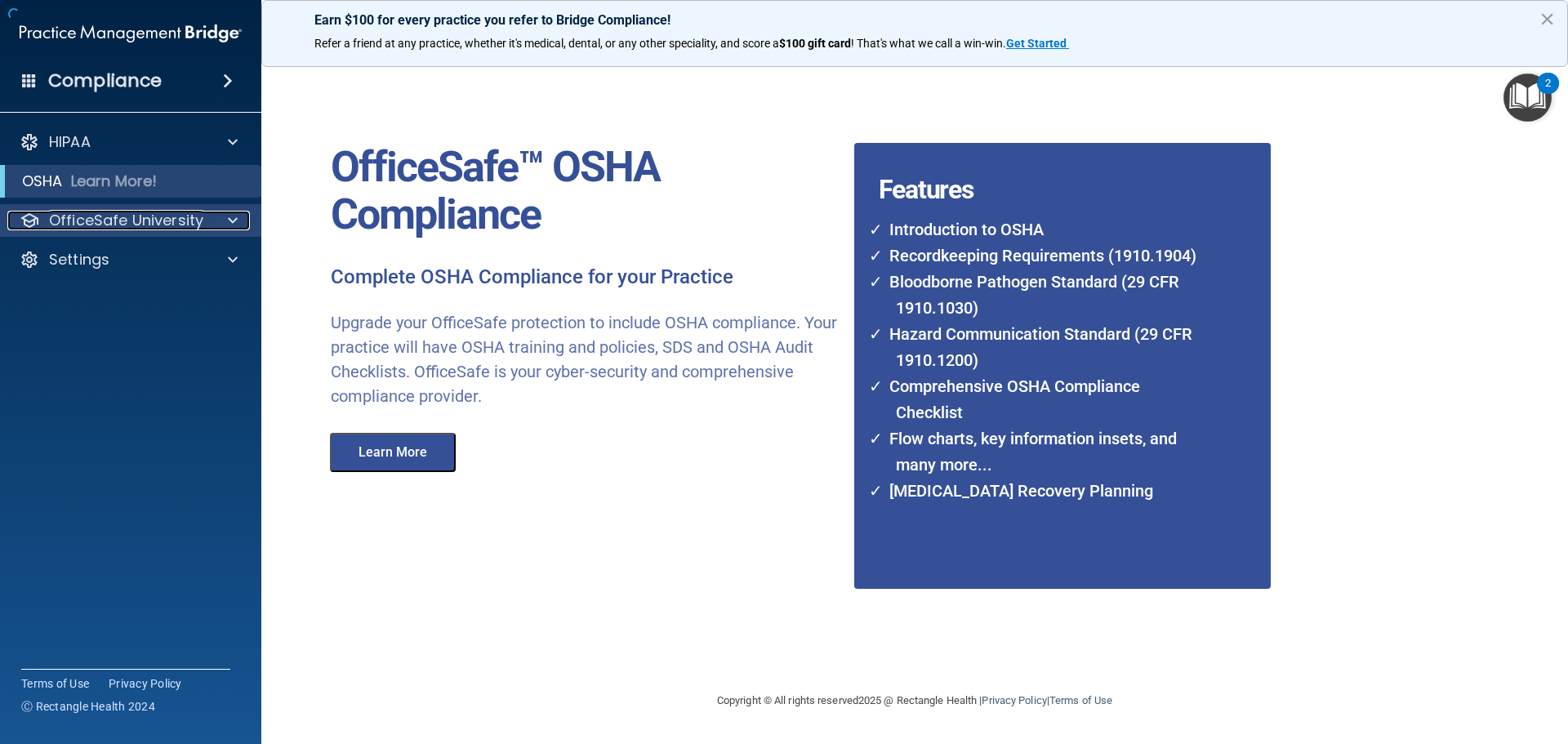
click at [133, 220] on p "OfficeSafe University" at bounding box center [126, 220] width 154 height 19
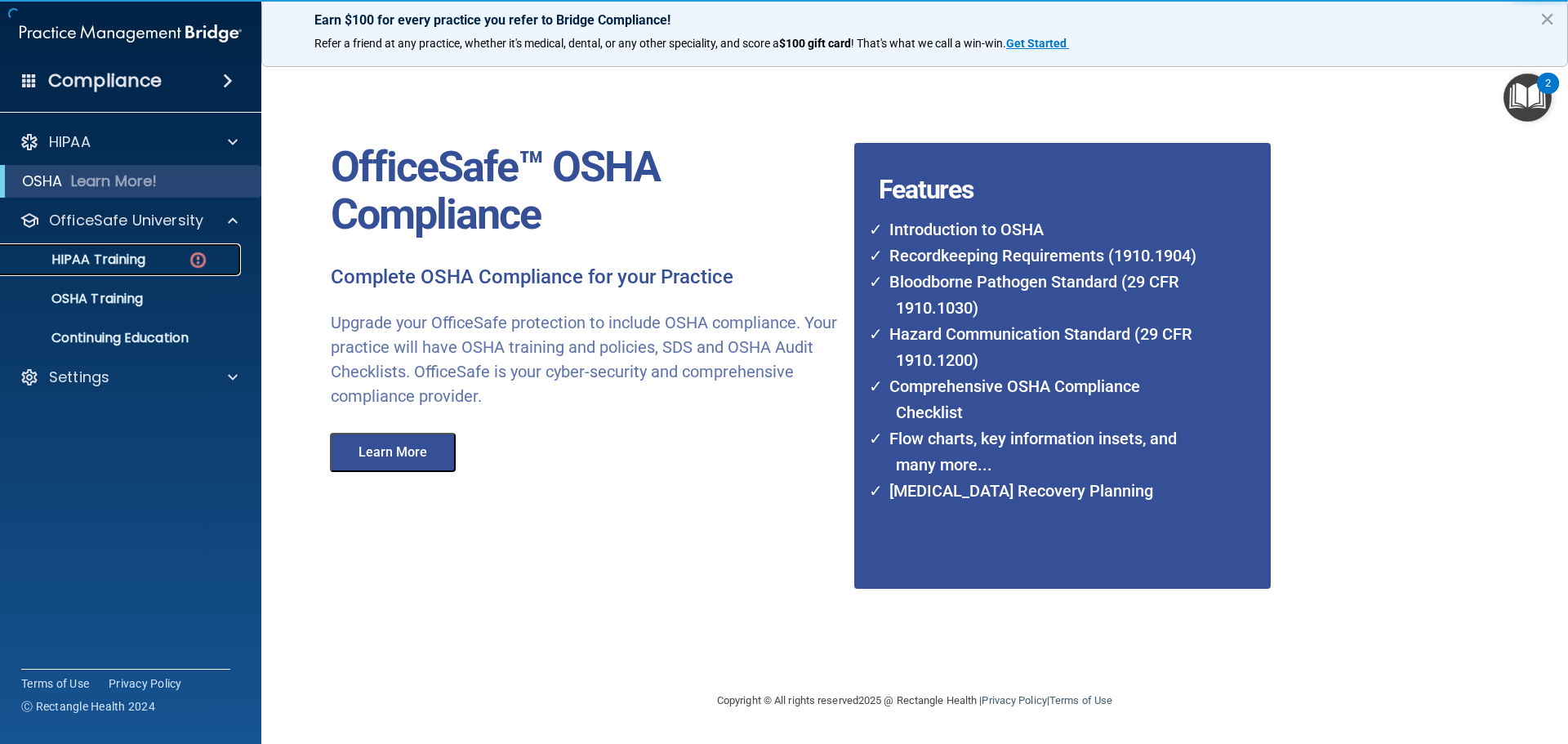
click at [134, 260] on p "HIPAA Training" at bounding box center [78, 259] width 134 height 16
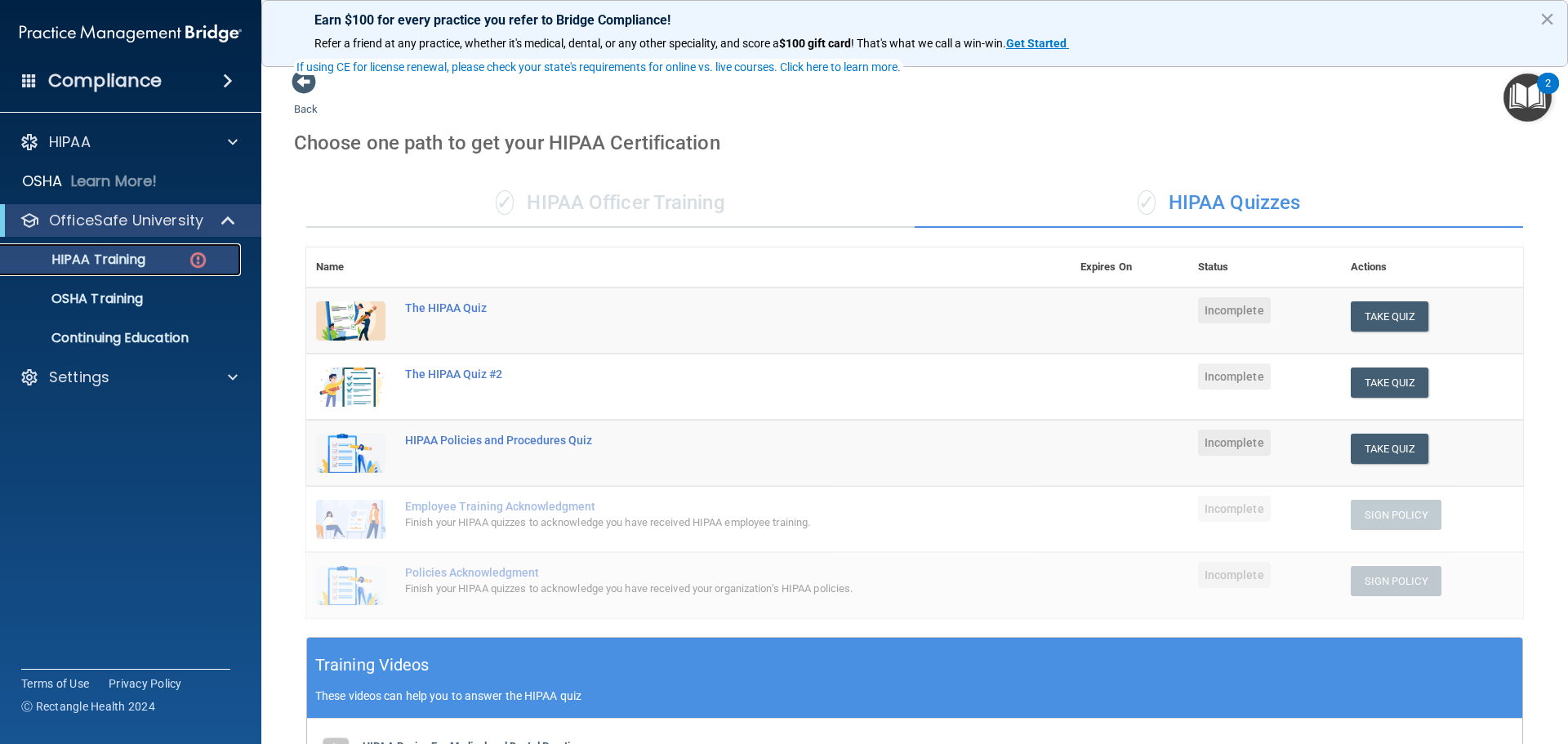
scroll to position [326, 0]
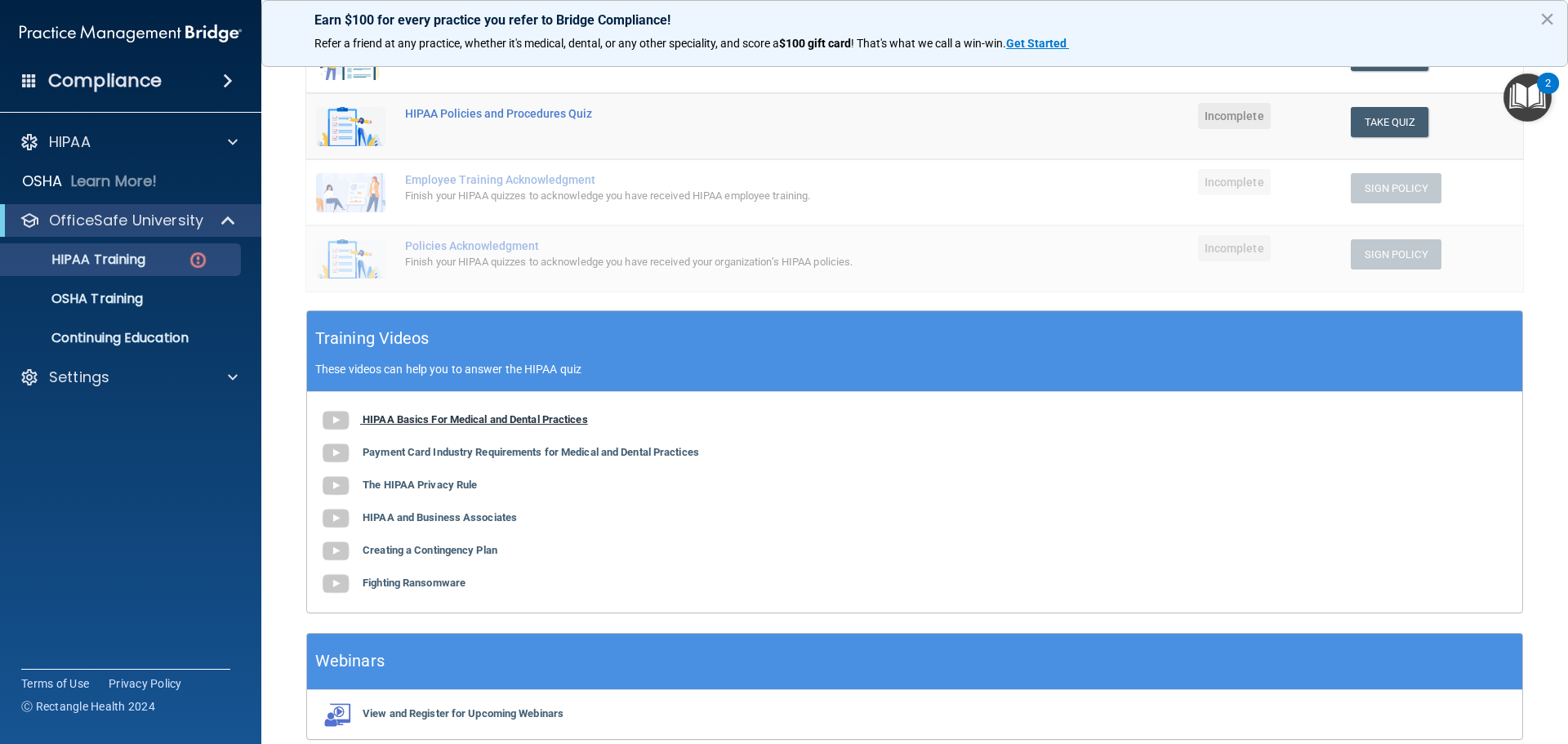
click at [430, 418] on b "HIPAA Basics For Medical and Dental Practices" at bounding box center [475, 419] width 225 height 12
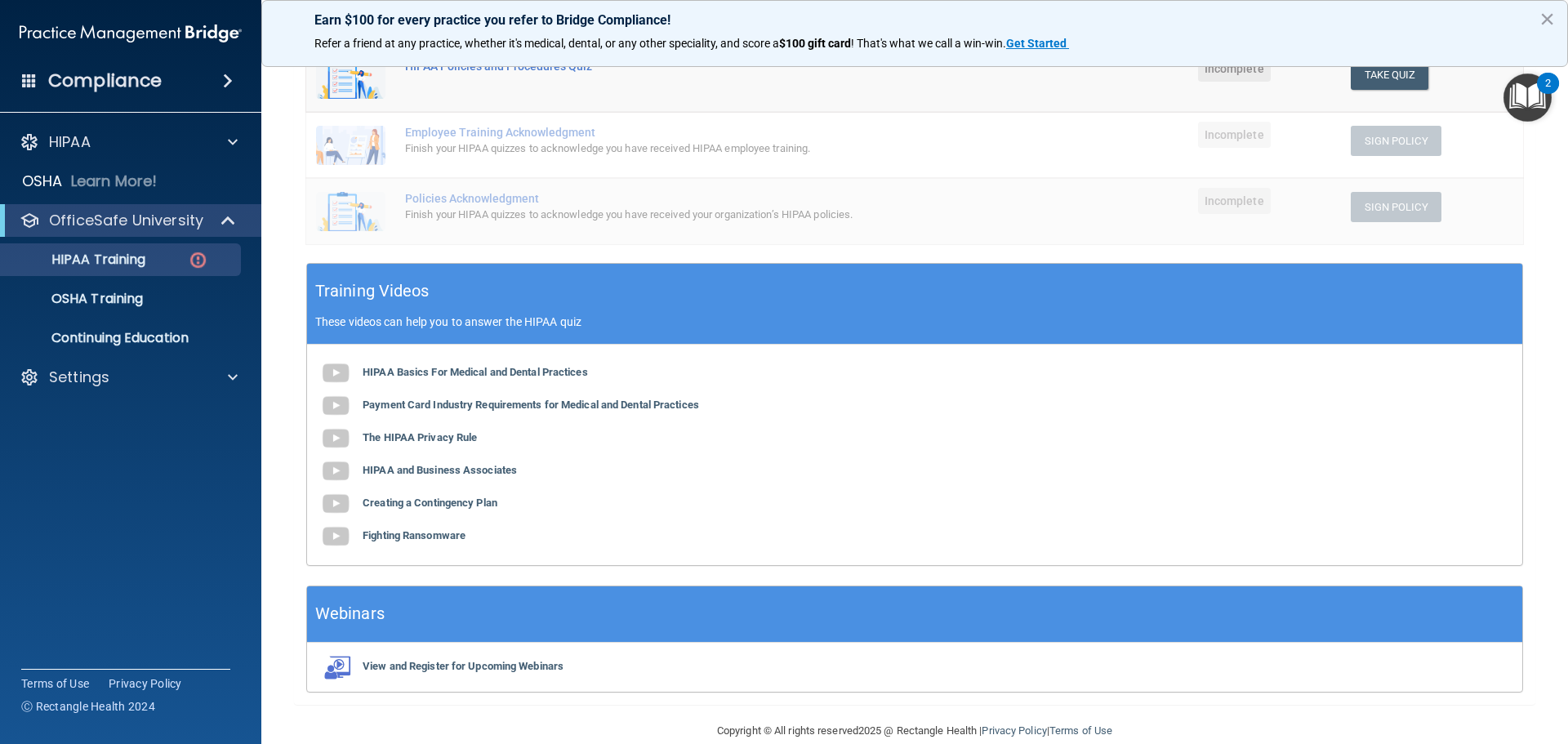
scroll to position [400, 0]
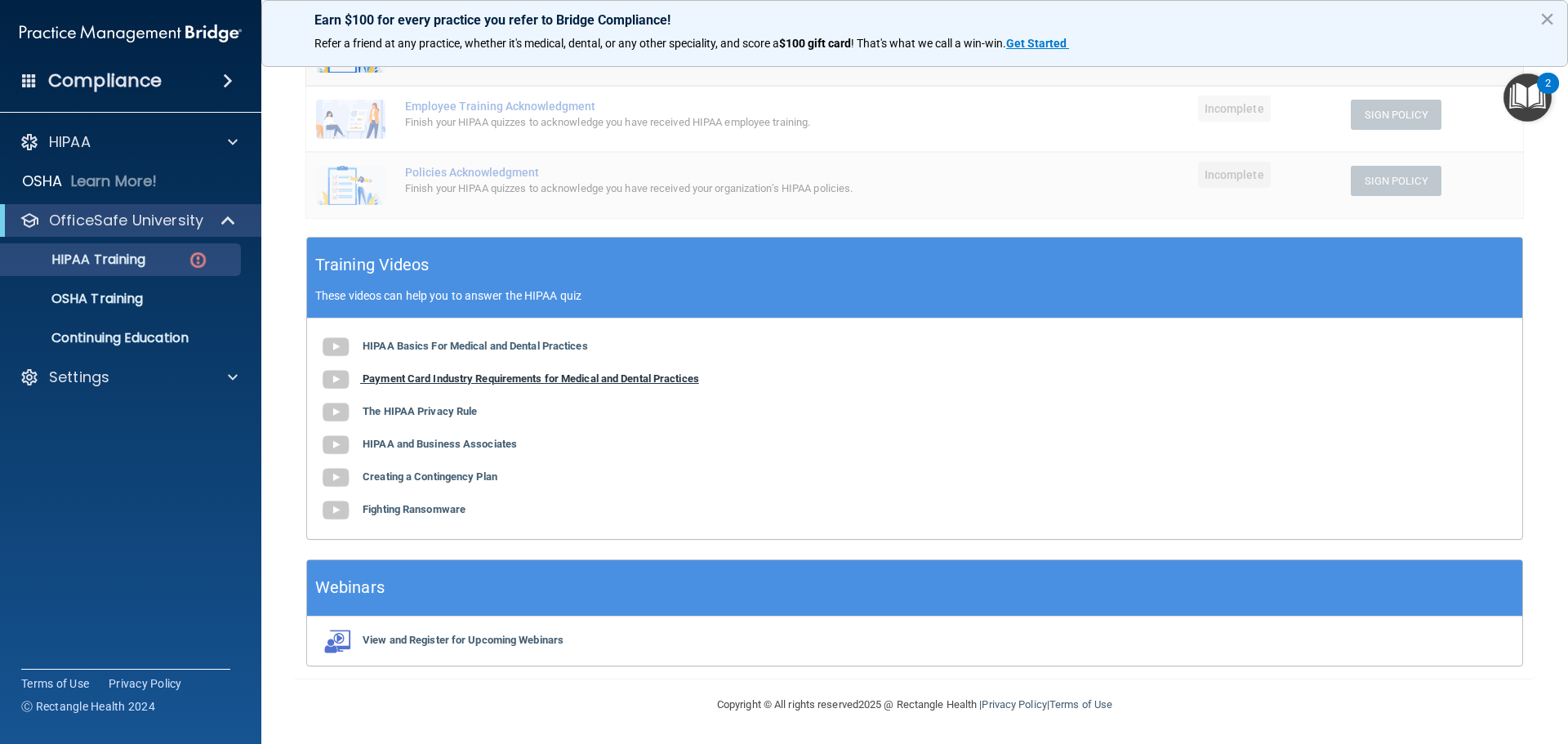
click at [419, 381] on b "Payment Card Industry Requirements for Medical and Dental Practices" at bounding box center [531, 378] width 337 height 12
click at [429, 414] on b "The HIPAA Privacy Rule" at bounding box center [419, 411] width 114 height 12
